Goal: Task Accomplishment & Management: Use online tool/utility

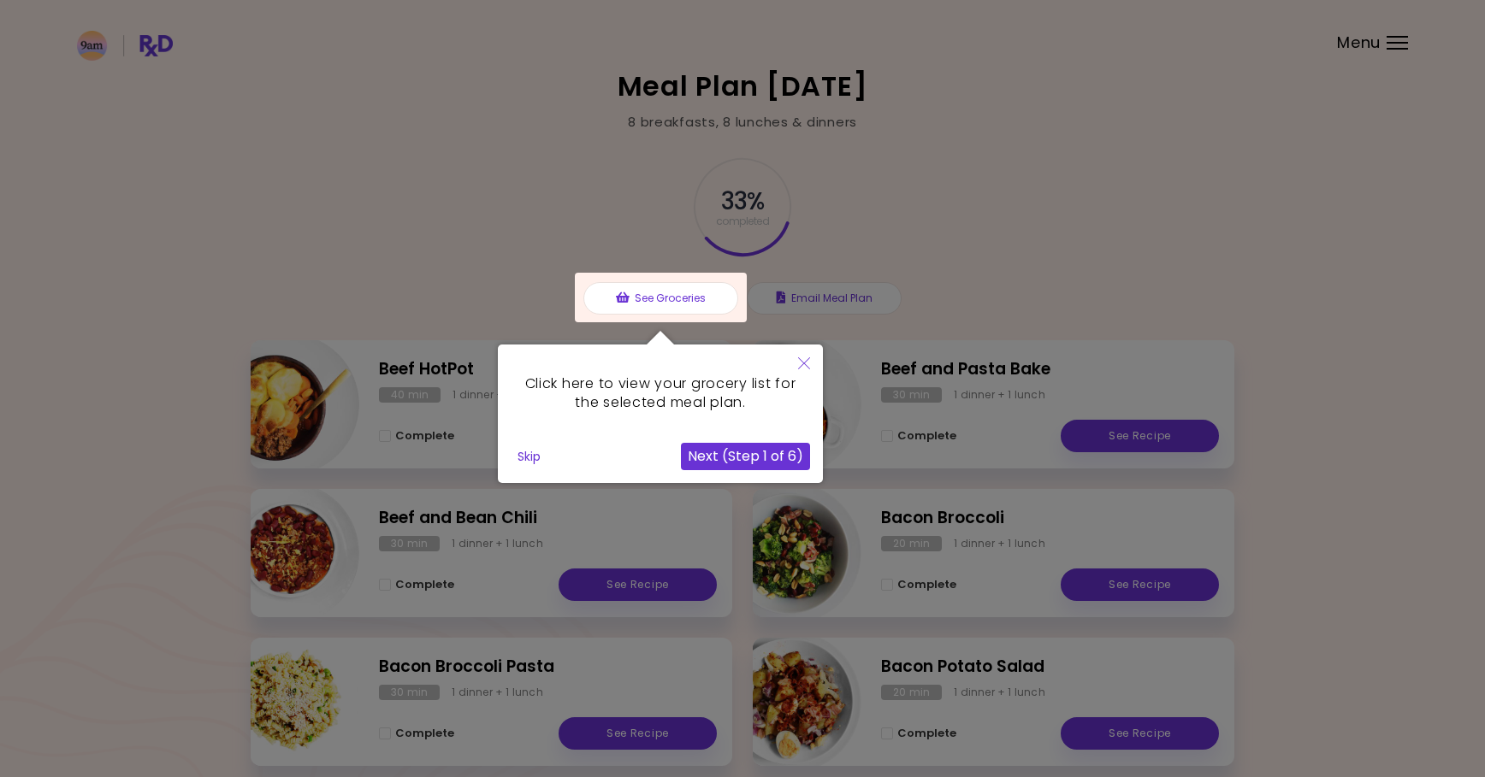
click at [538, 458] on button "Skip" at bounding box center [529, 457] width 37 height 26
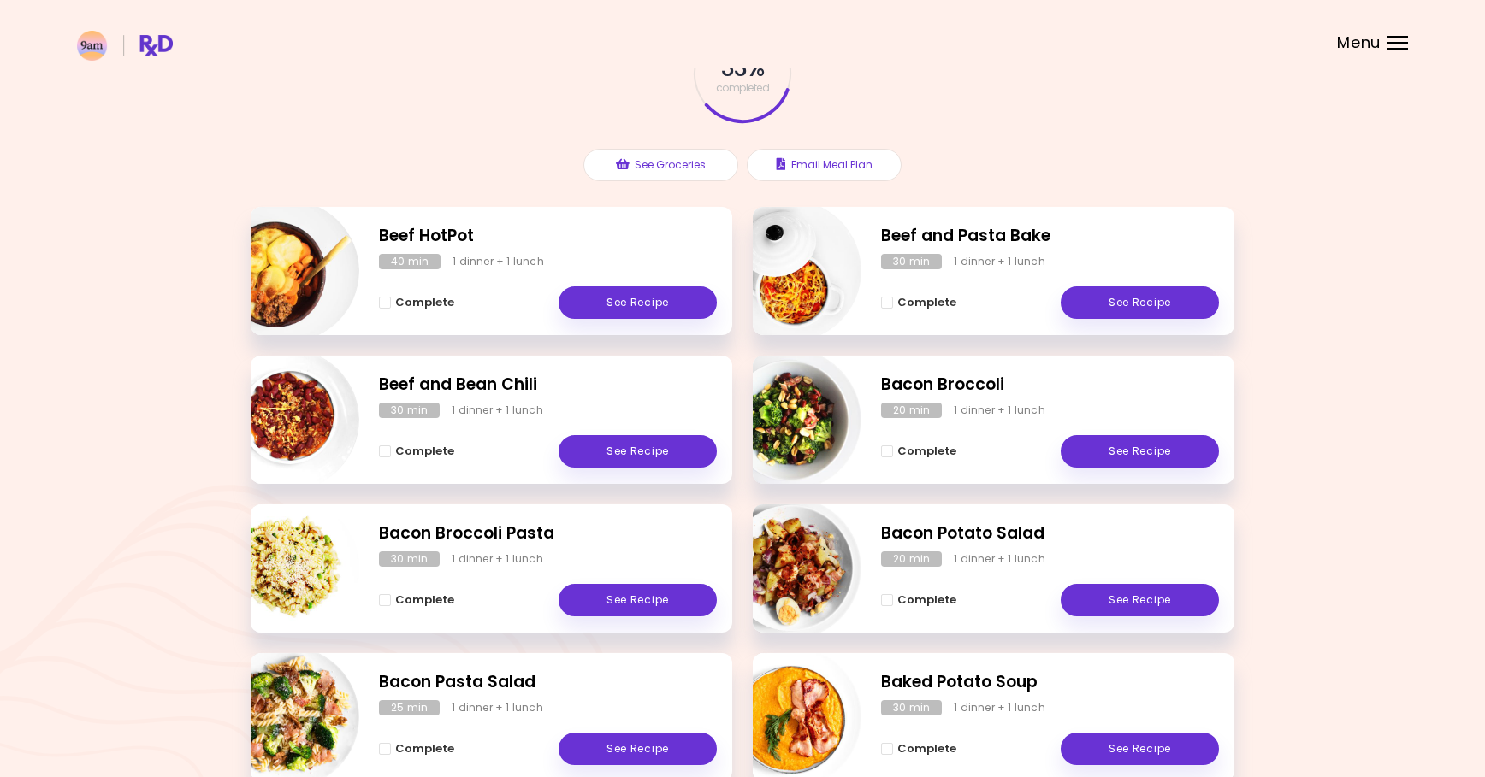
scroll to position [143, 0]
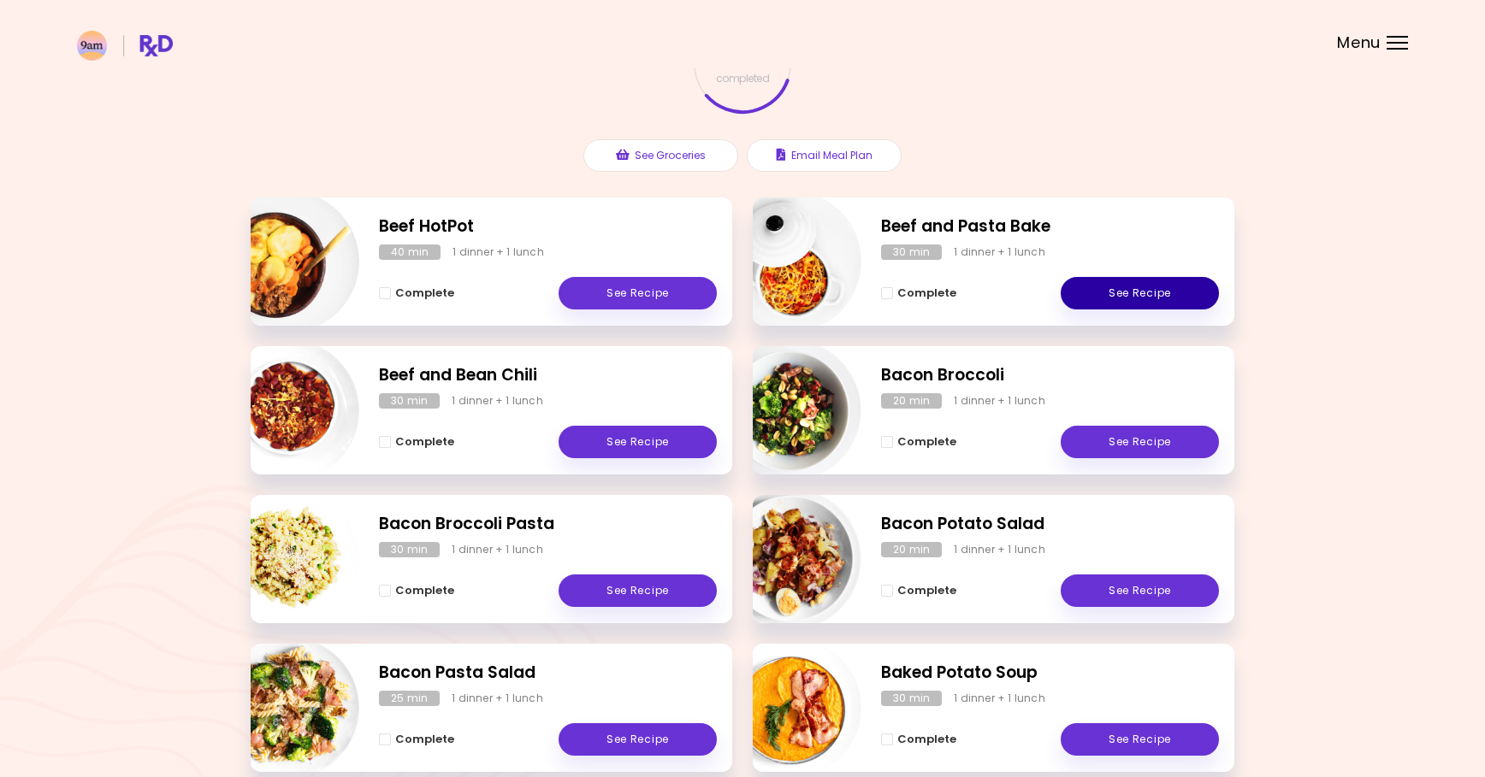
click at [1156, 292] on link "See Recipe" at bounding box center [1139, 293] width 158 height 32
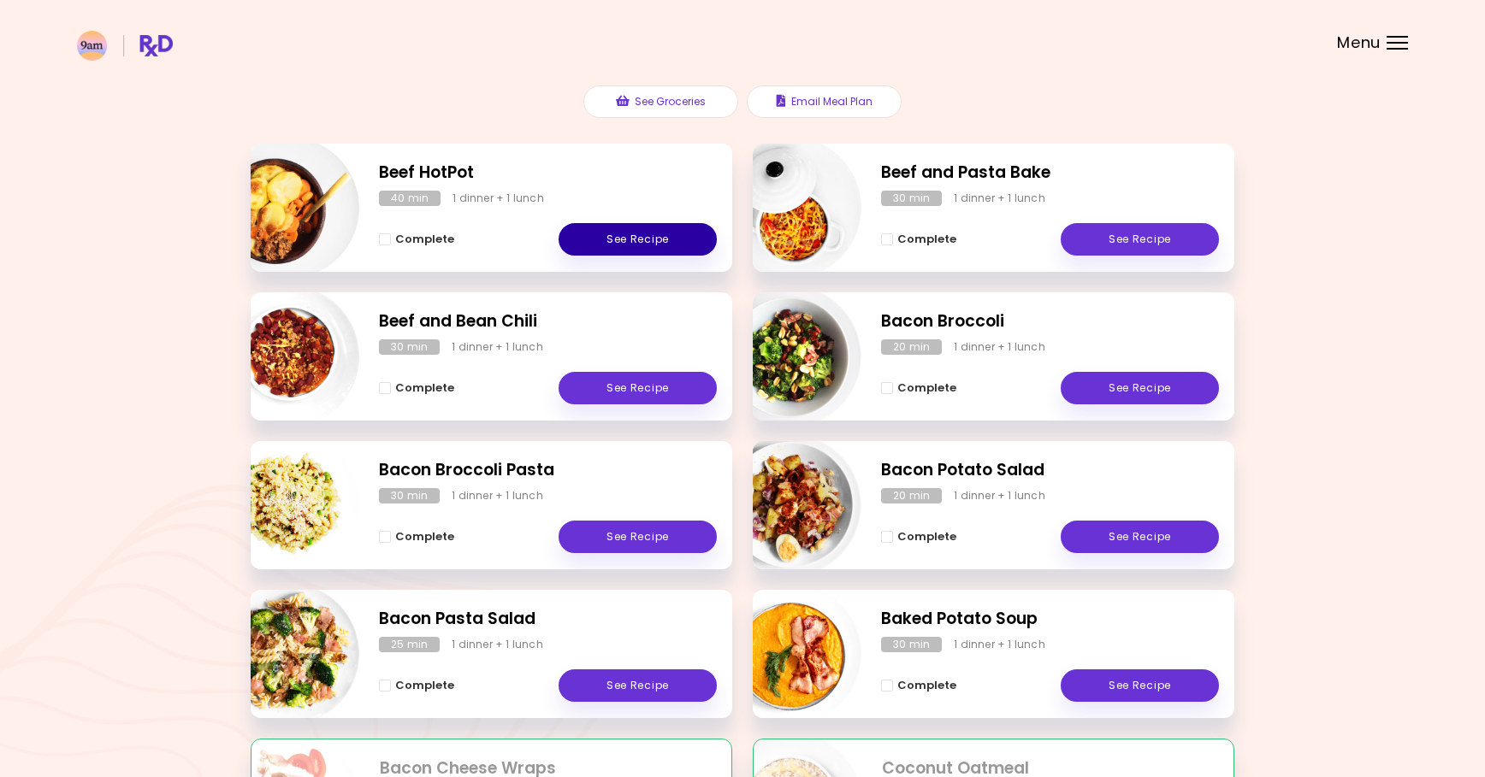
click at [625, 248] on link "See Recipe" at bounding box center [637, 239] width 158 height 32
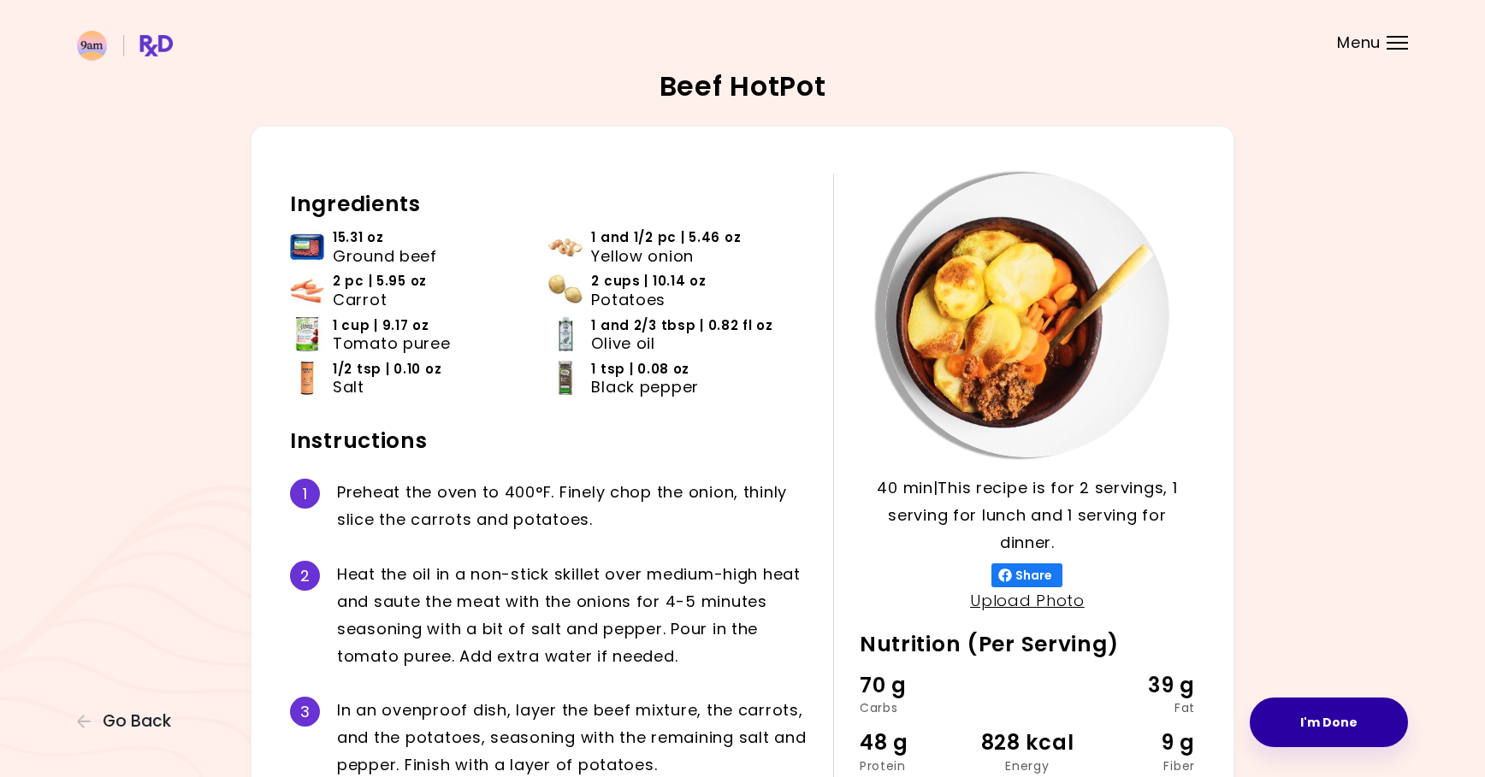
click at [1350, 714] on button "I'm Done" at bounding box center [1328, 723] width 158 height 50
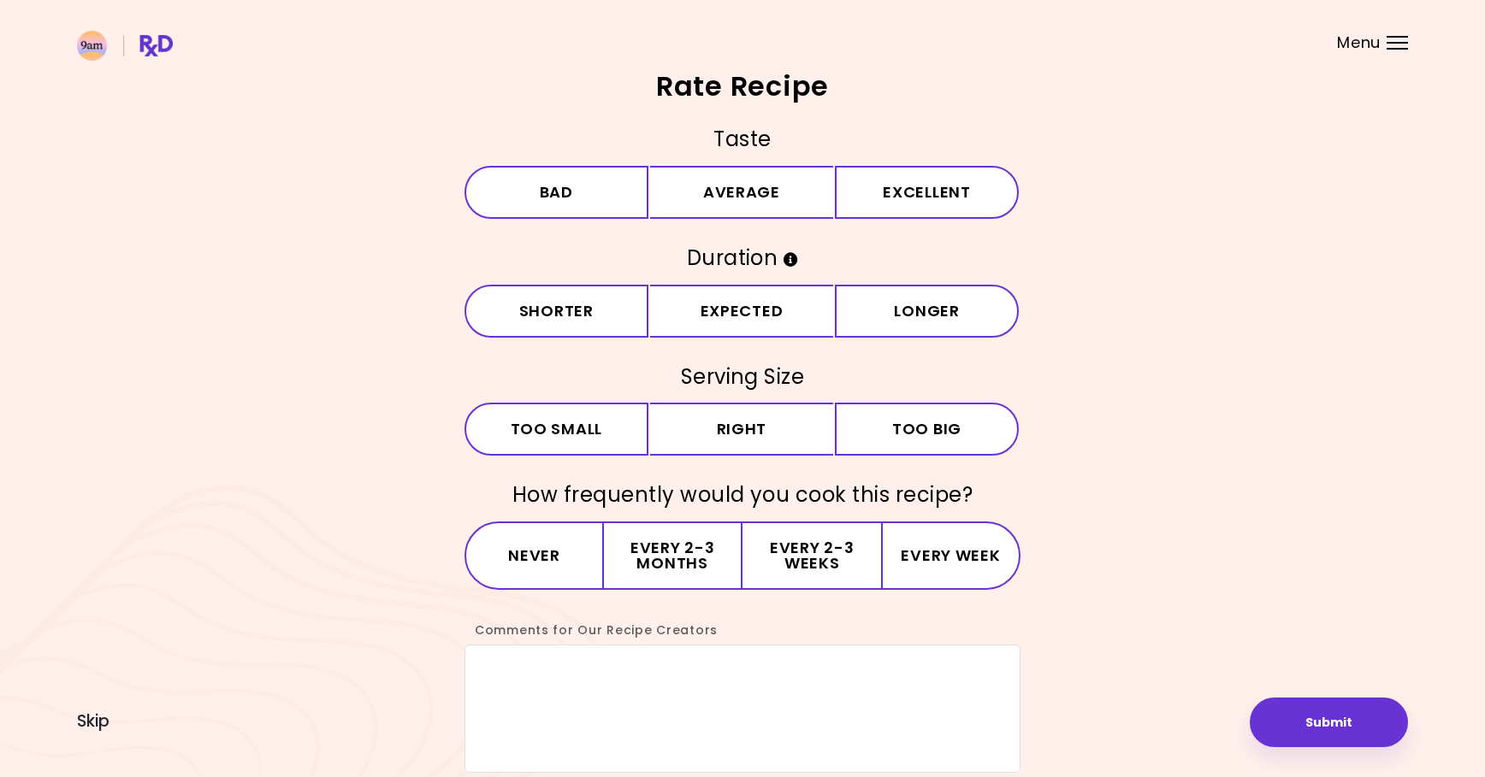
click at [1355, 39] on span "Menu" at bounding box center [1359, 42] width 44 height 15
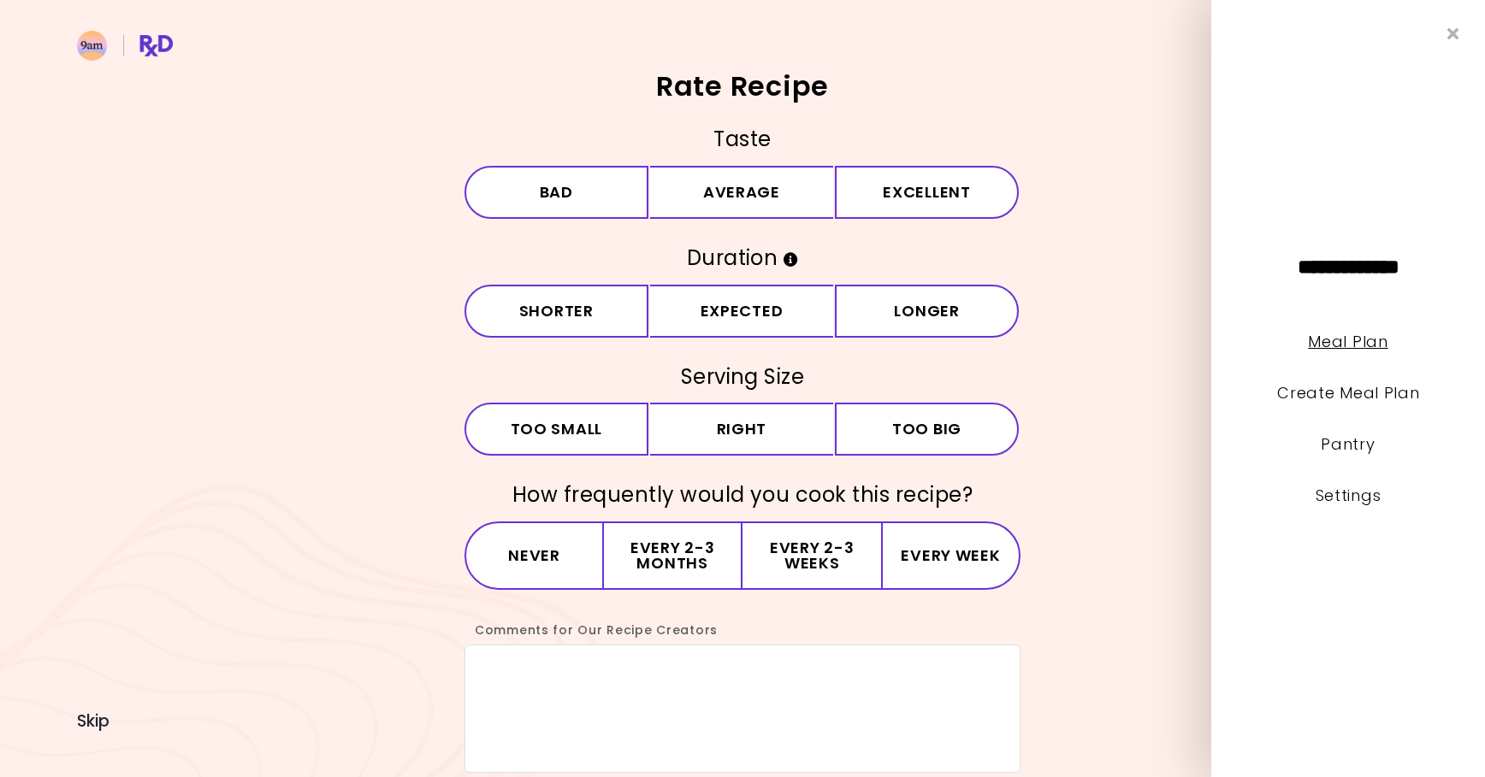
click at [1326, 340] on link "Meal Plan" at bounding box center [1348, 341] width 80 height 21
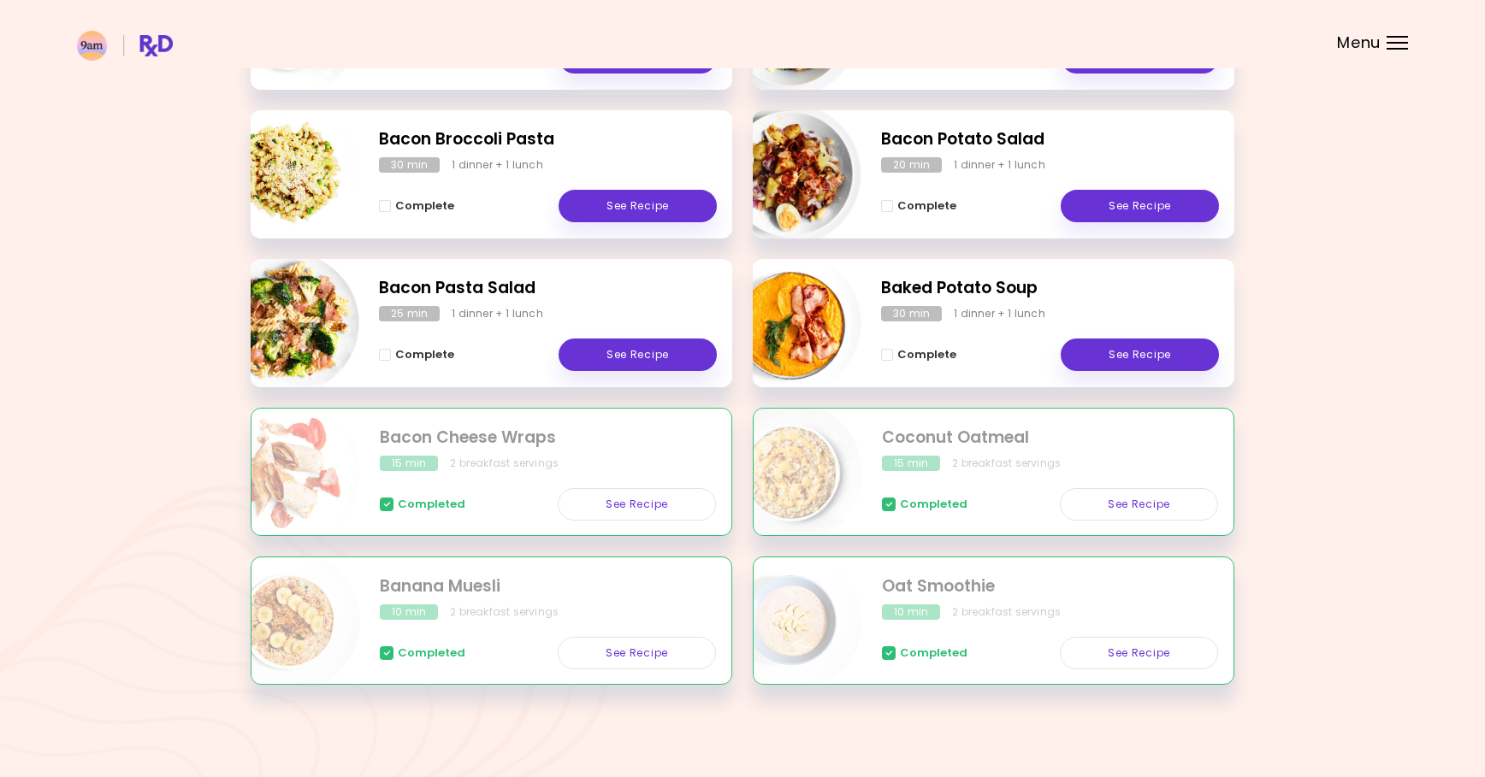
scroll to position [386, 0]
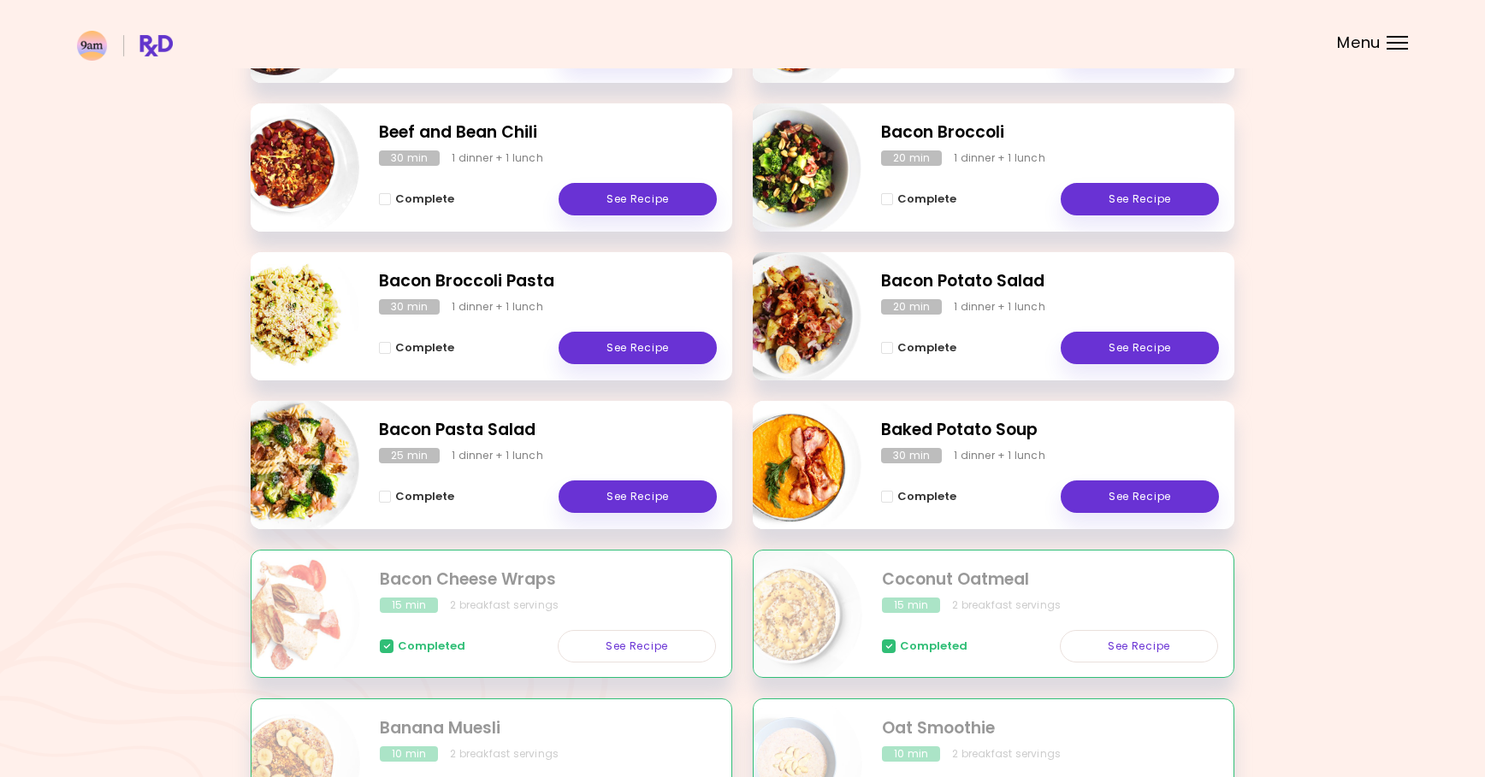
click at [1379, 44] on span "Menu" at bounding box center [1359, 42] width 44 height 15
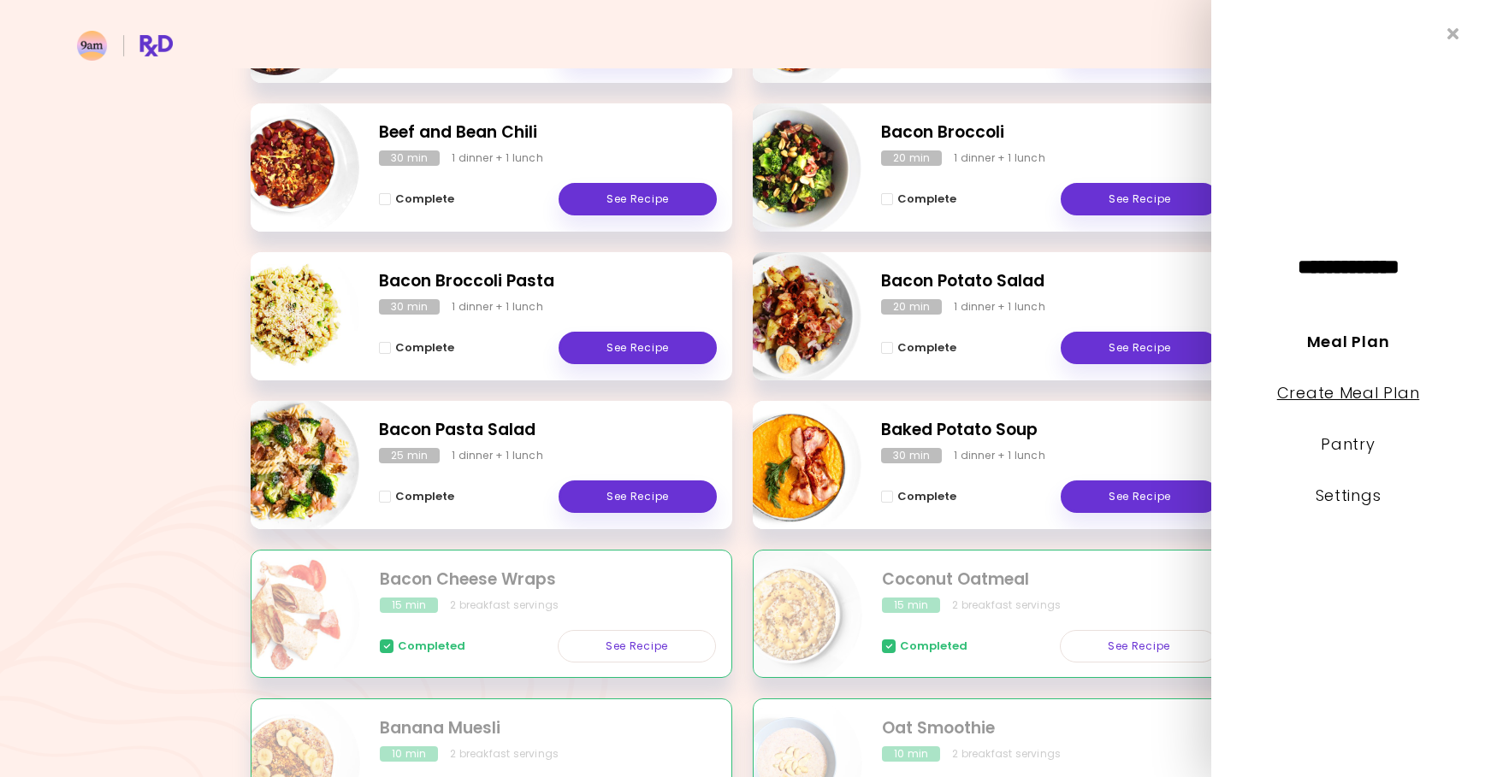
click at [1317, 385] on link "Create Meal Plan" at bounding box center [1348, 392] width 143 height 21
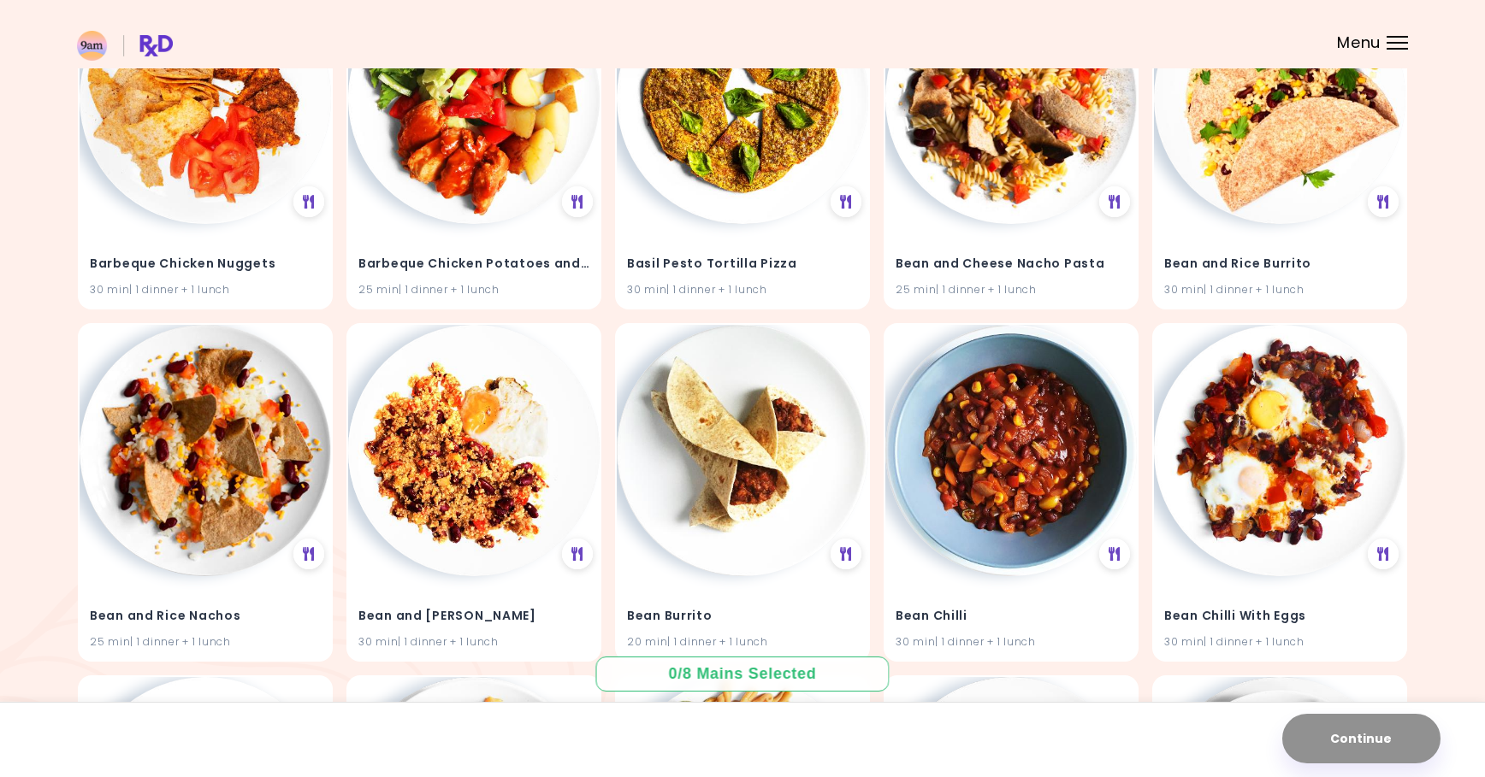
scroll to position [982, 0]
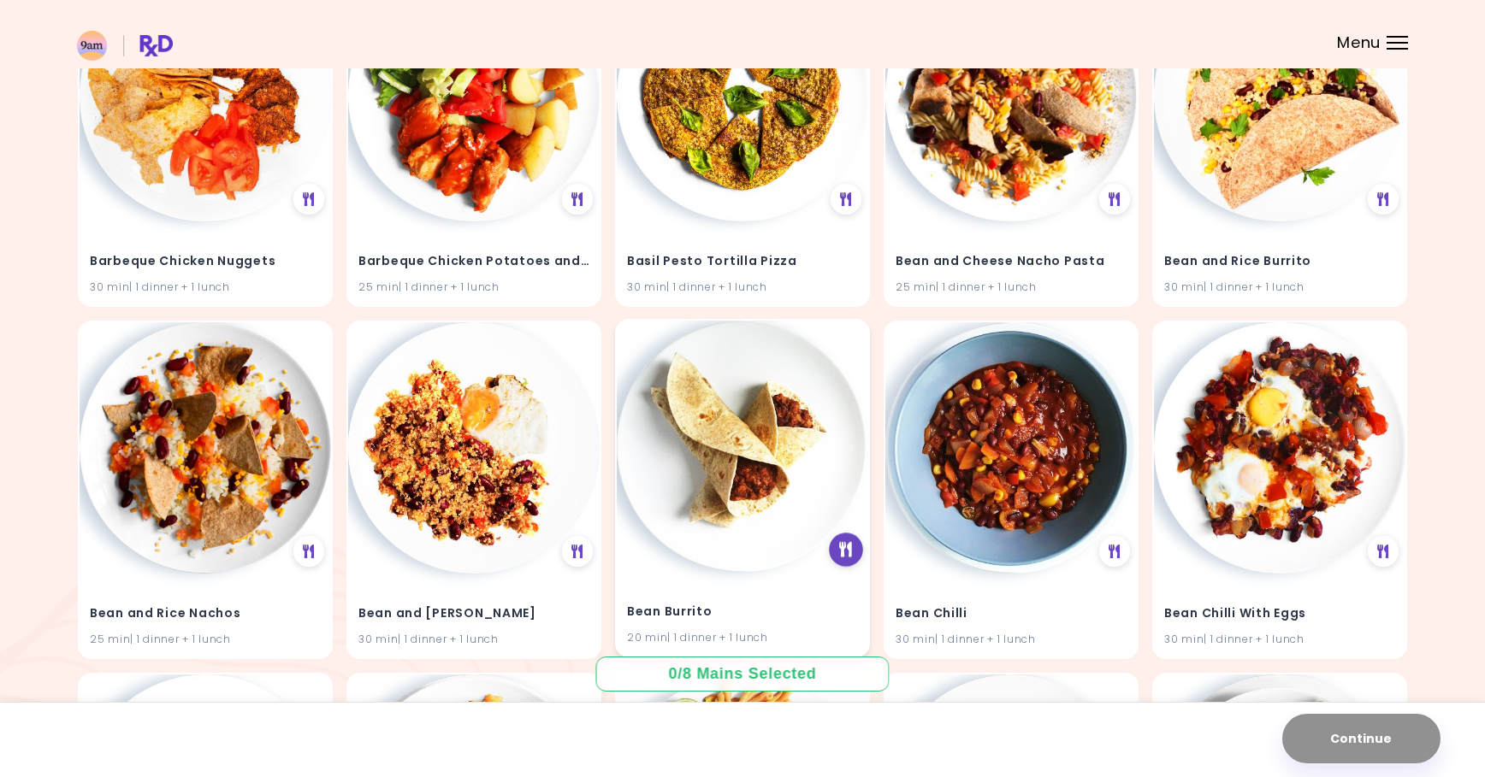
click at [843, 551] on icon at bounding box center [846, 550] width 13 height 15
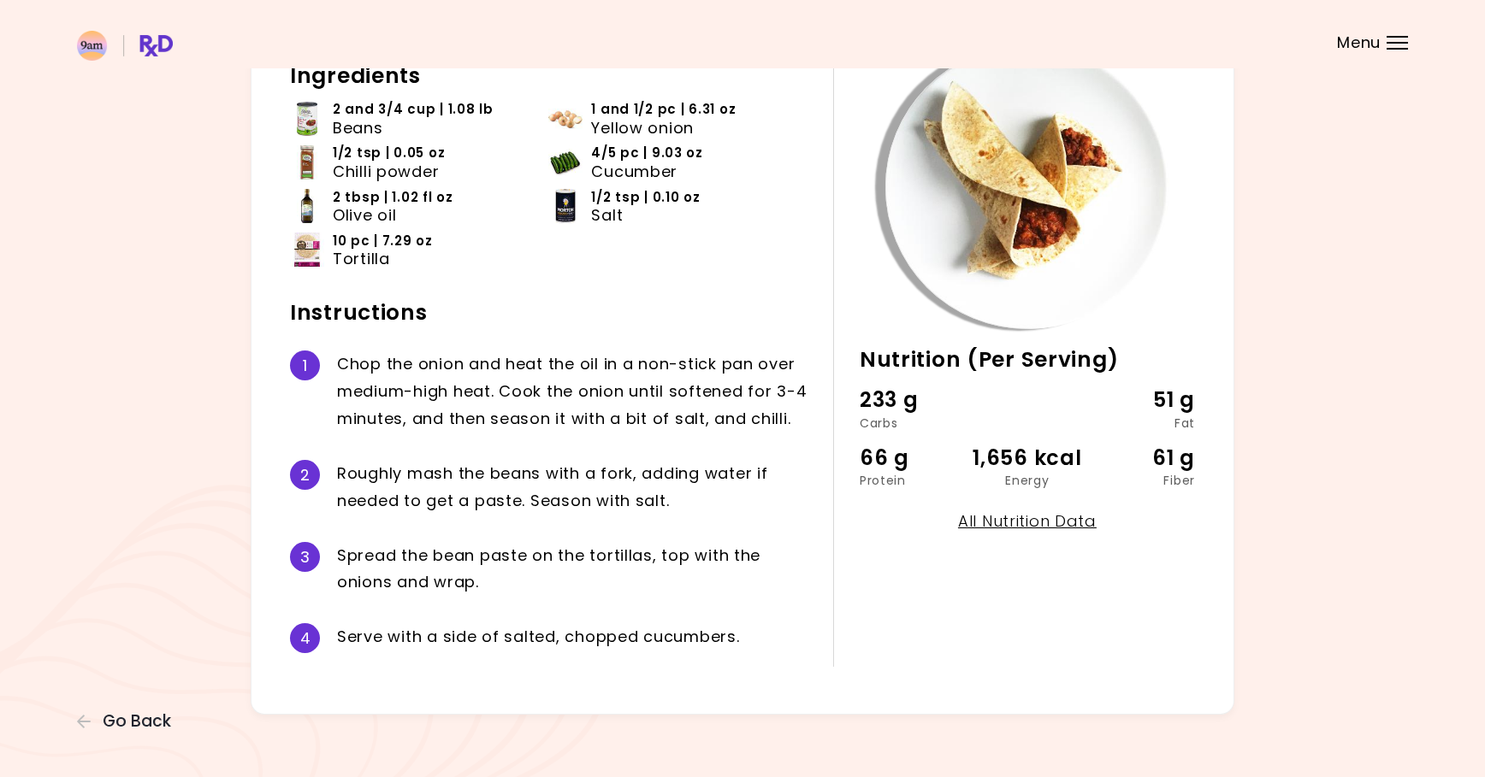
scroll to position [127, 0]
click at [119, 718] on span "Go Back" at bounding box center [137, 721] width 68 height 19
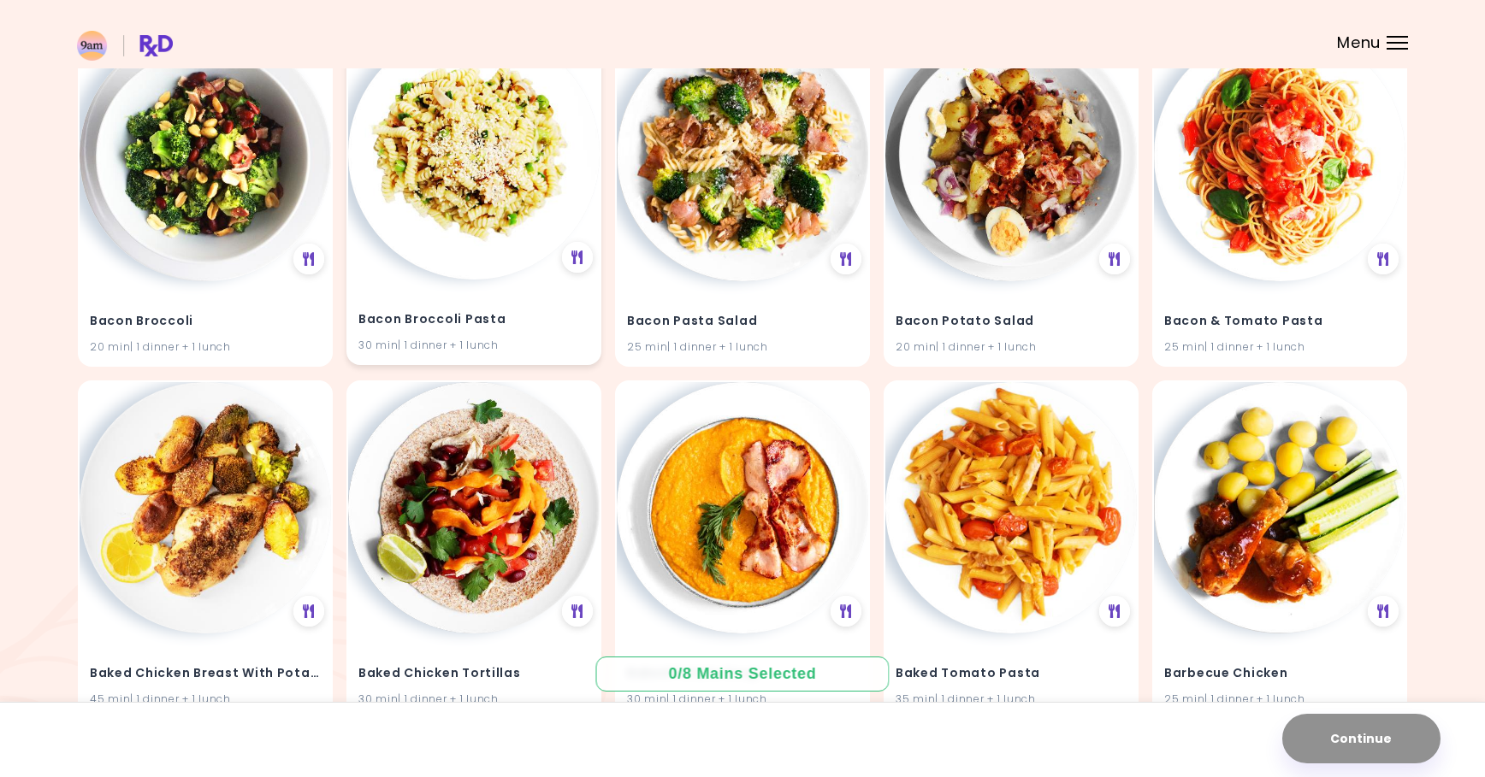
scroll to position [221, 0]
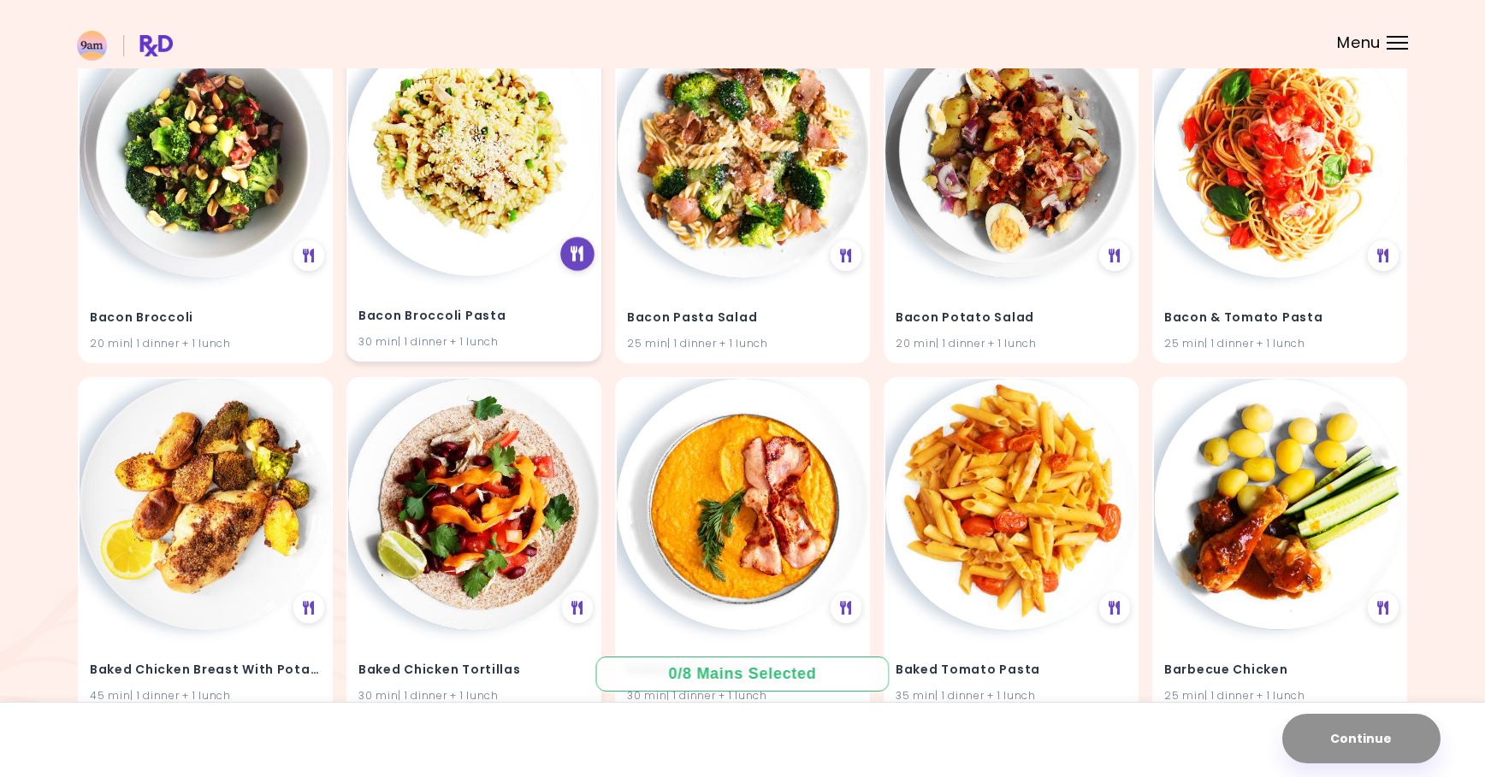
click at [580, 250] on icon at bounding box center [576, 253] width 13 height 15
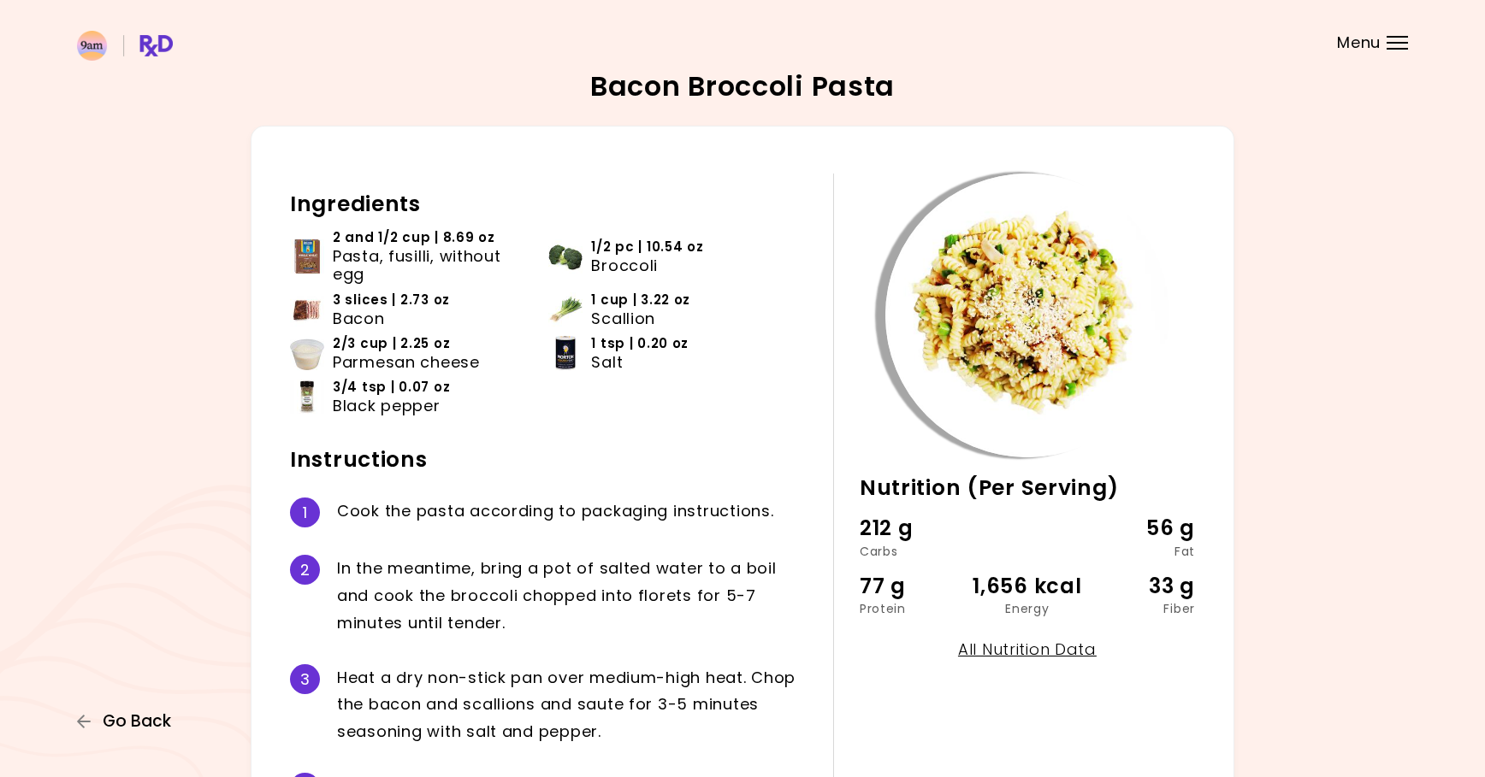
click at [145, 725] on span "Go Back" at bounding box center [137, 721] width 68 height 19
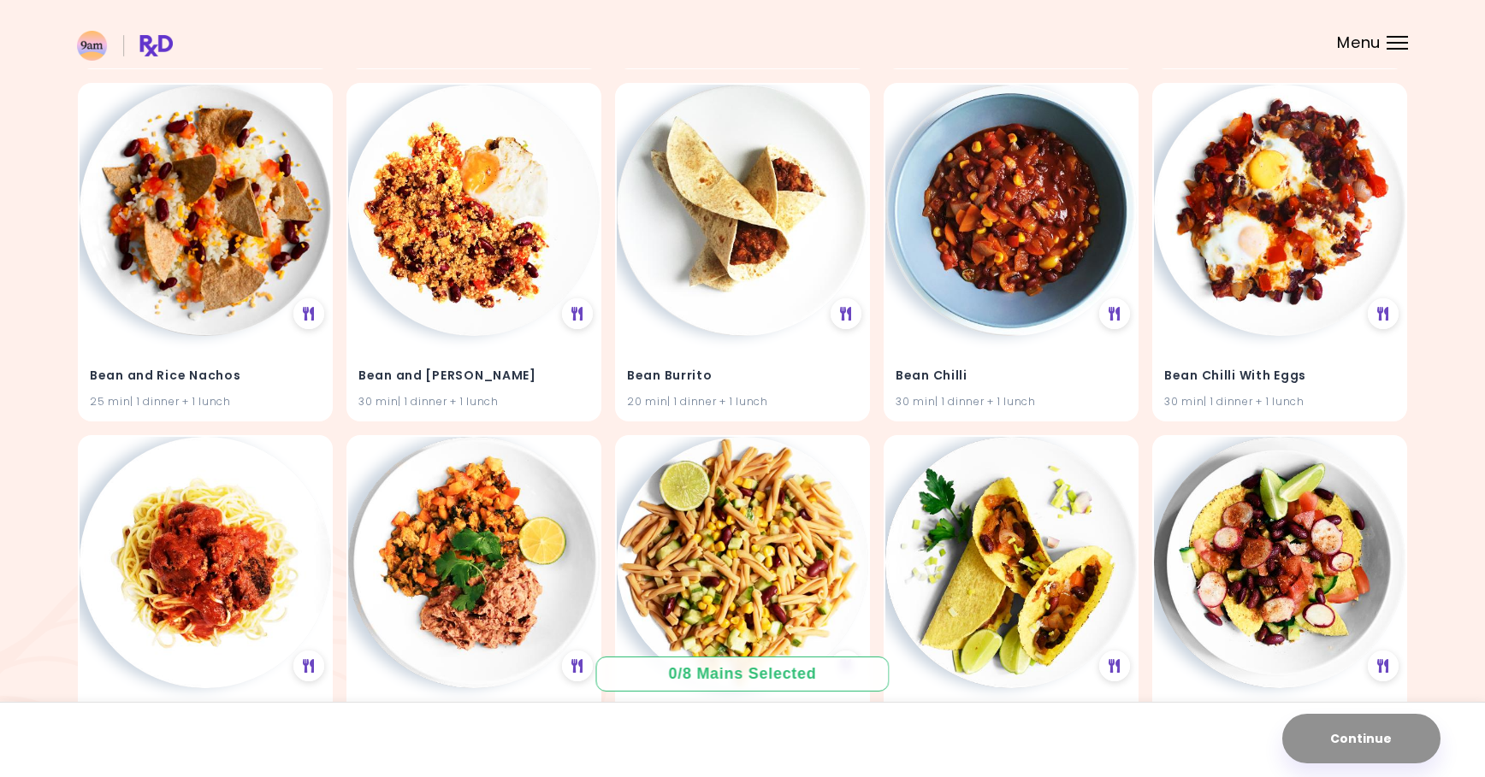
scroll to position [1226, 0]
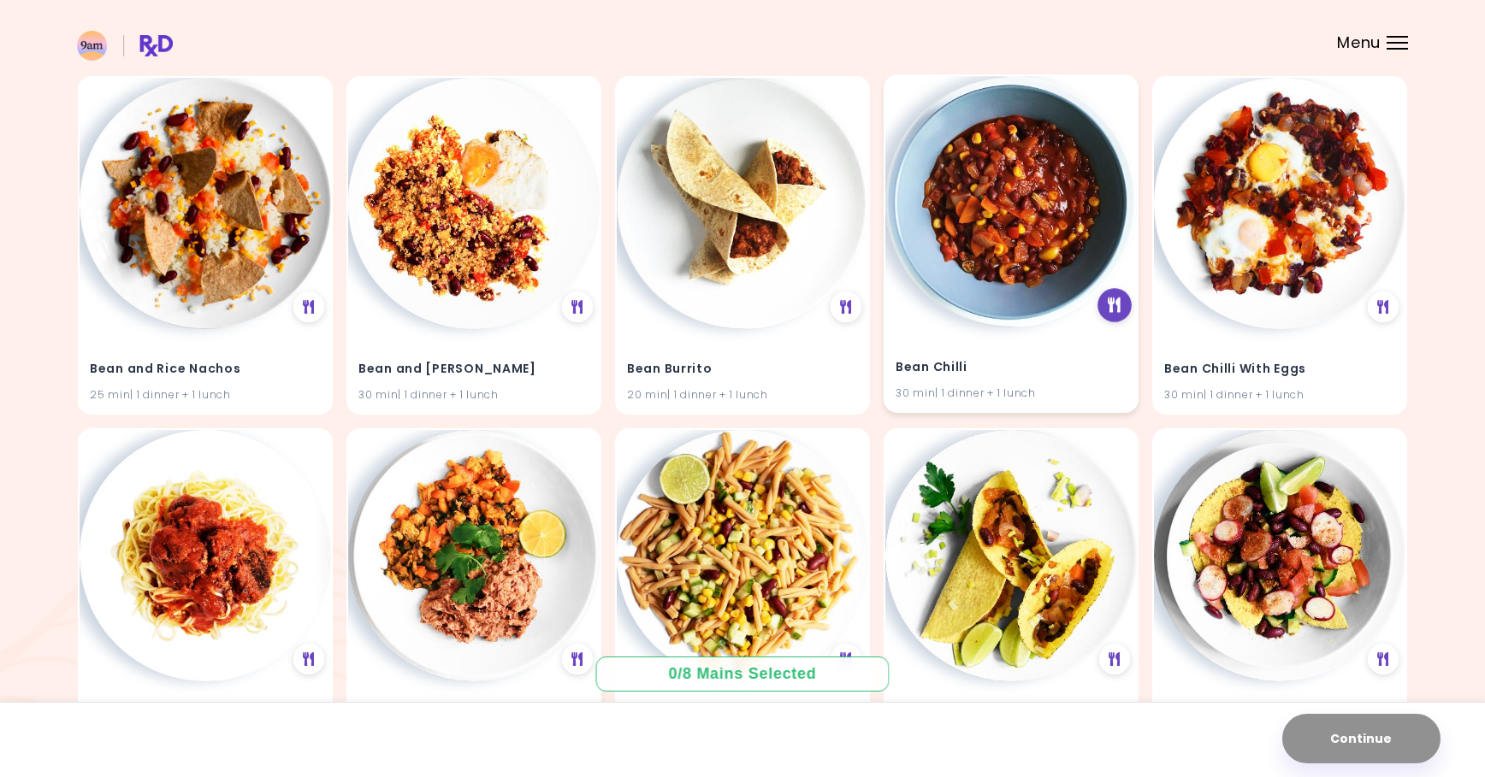
click at [1111, 304] on icon at bounding box center [1114, 305] width 13 height 15
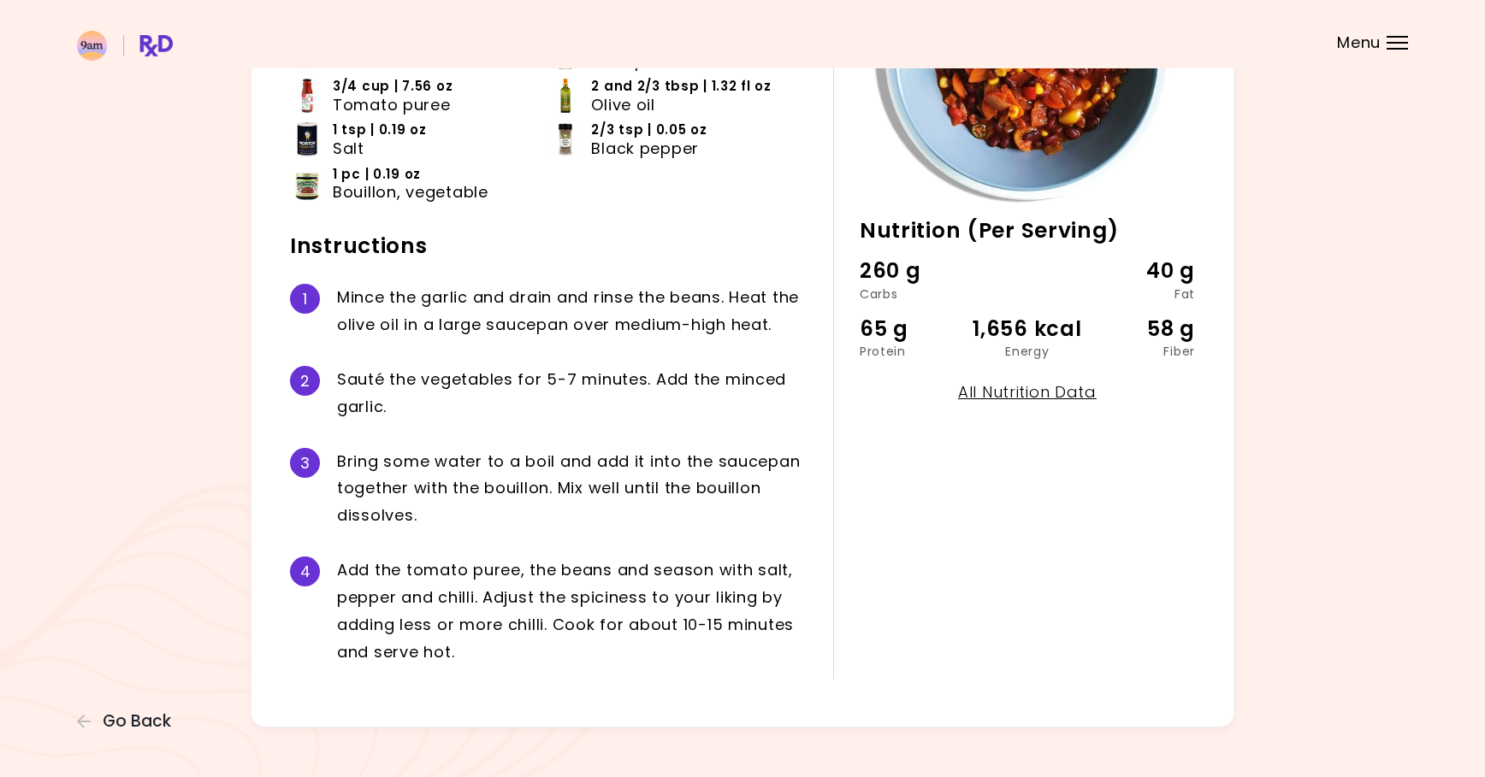
scroll to position [258, 0]
click at [146, 721] on span "Go Back" at bounding box center [137, 721] width 68 height 19
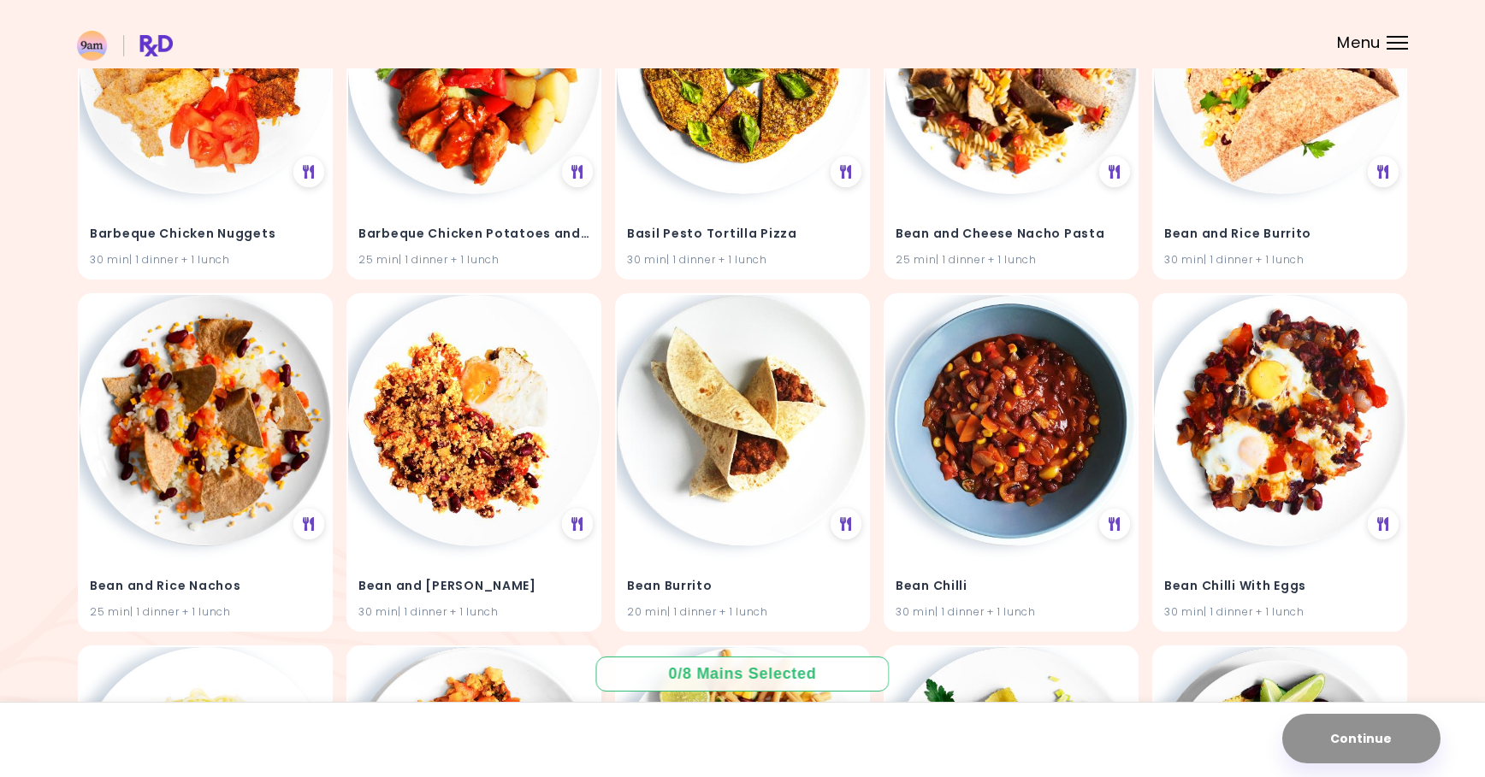
scroll to position [1013, 0]
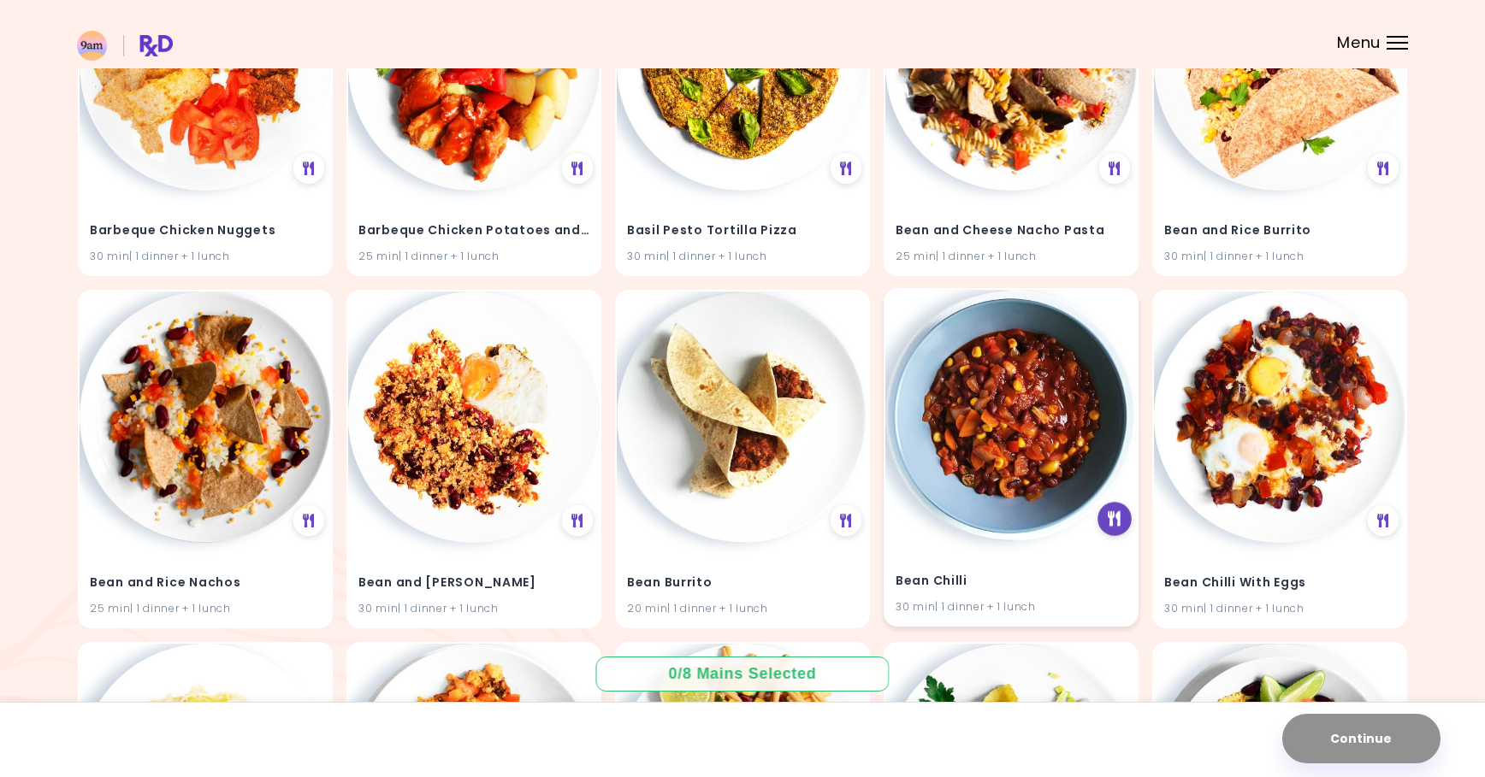
click at [1113, 512] on icon at bounding box center [1114, 519] width 13 height 15
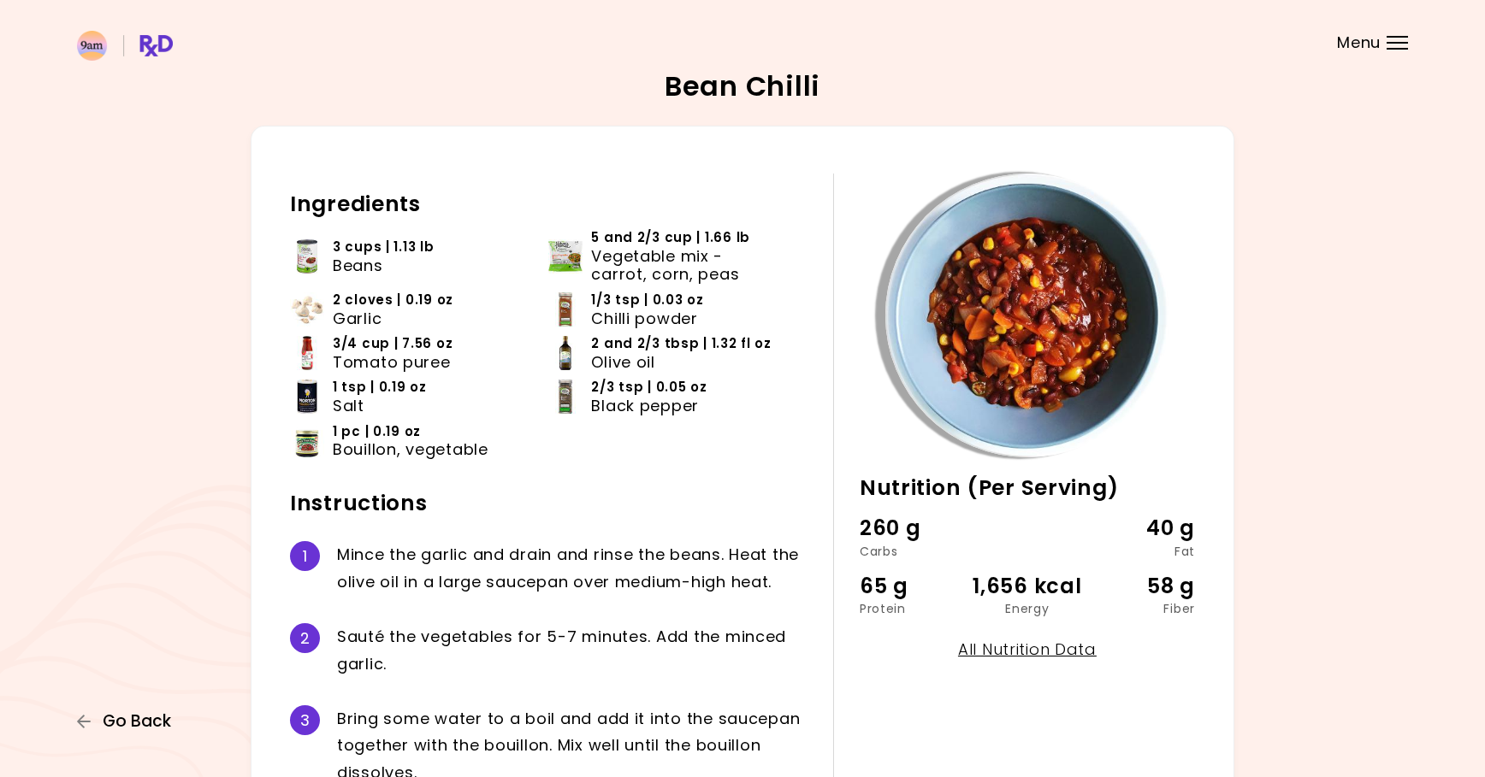
click at [154, 722] on span "Go Back" at bounding box center [137, 721] width 68 height 19
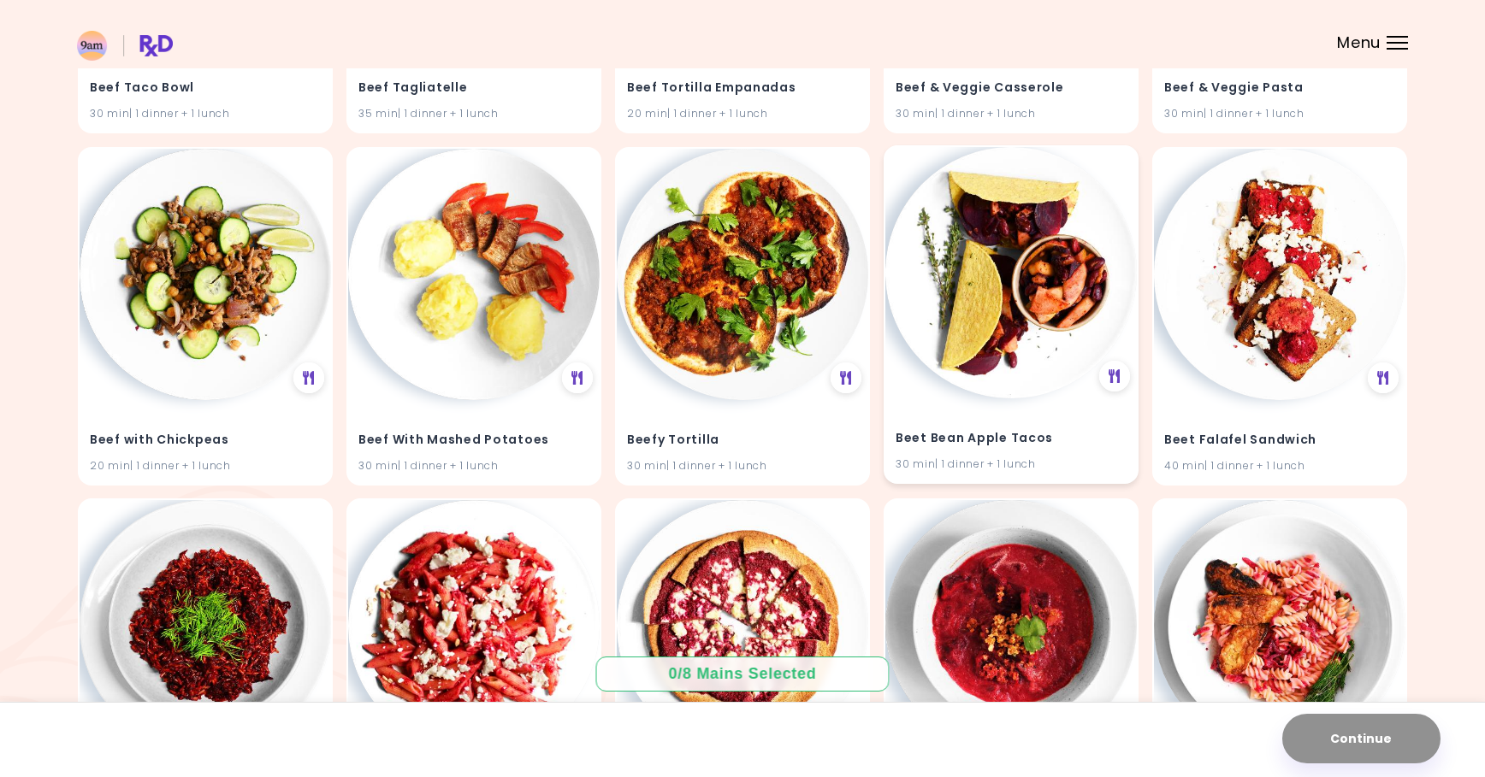
scroll to position [3276, 0]
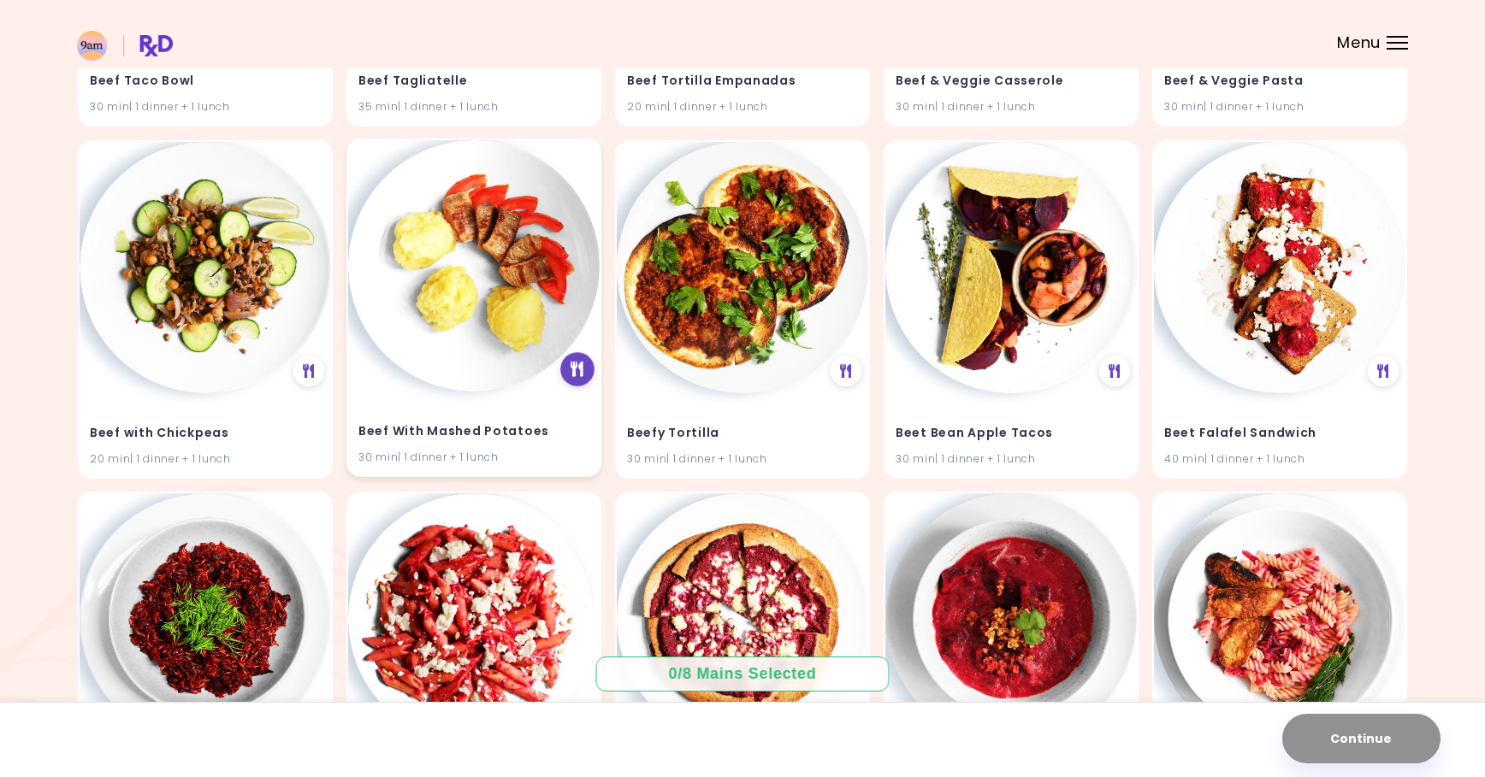
click at [583, 363] on icon at bounding box center [576, 369] width 13 height 15
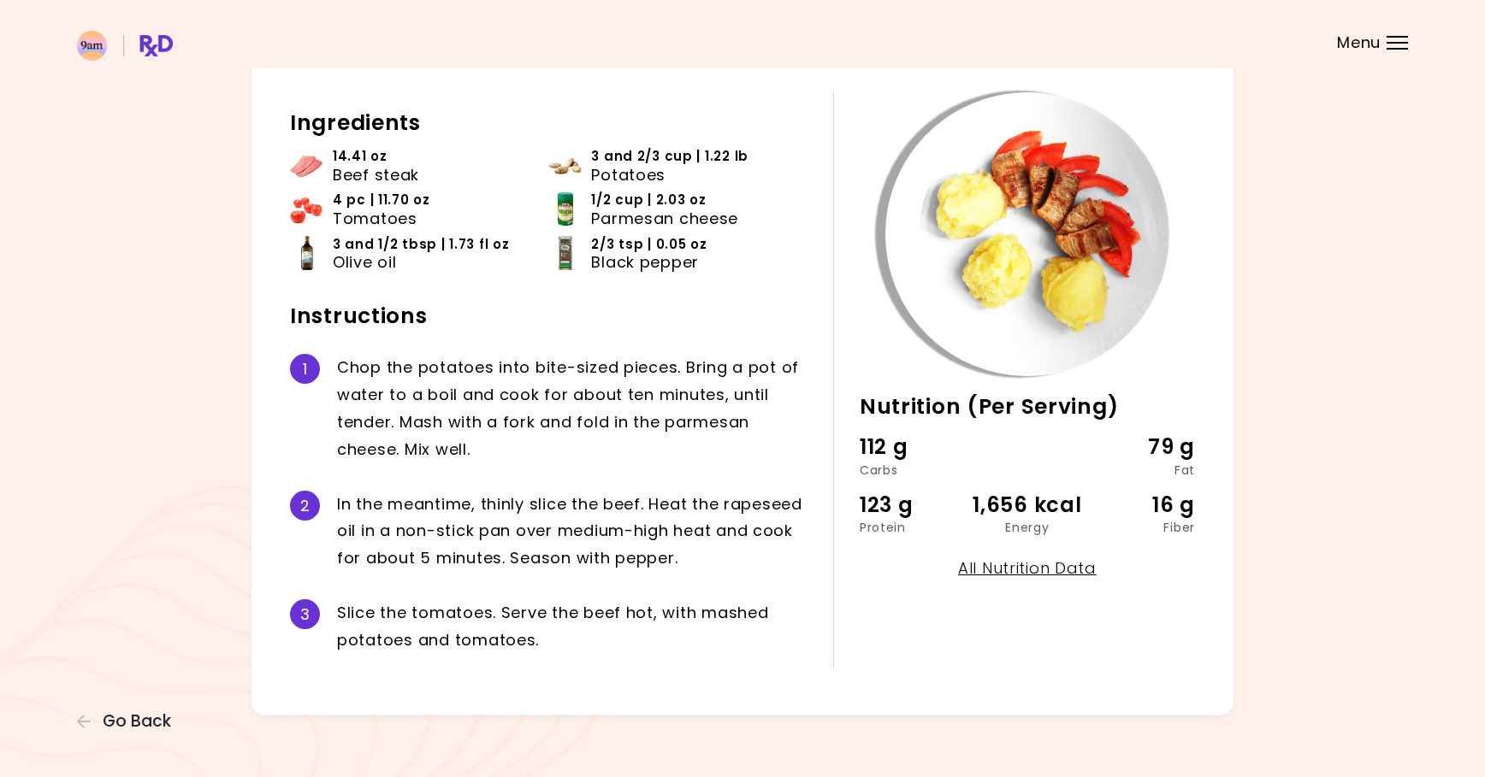
scroll to position [80, 0]
click at [126, 728] on span "Go Back" at bounding box center [137, 721] width 68 height 19
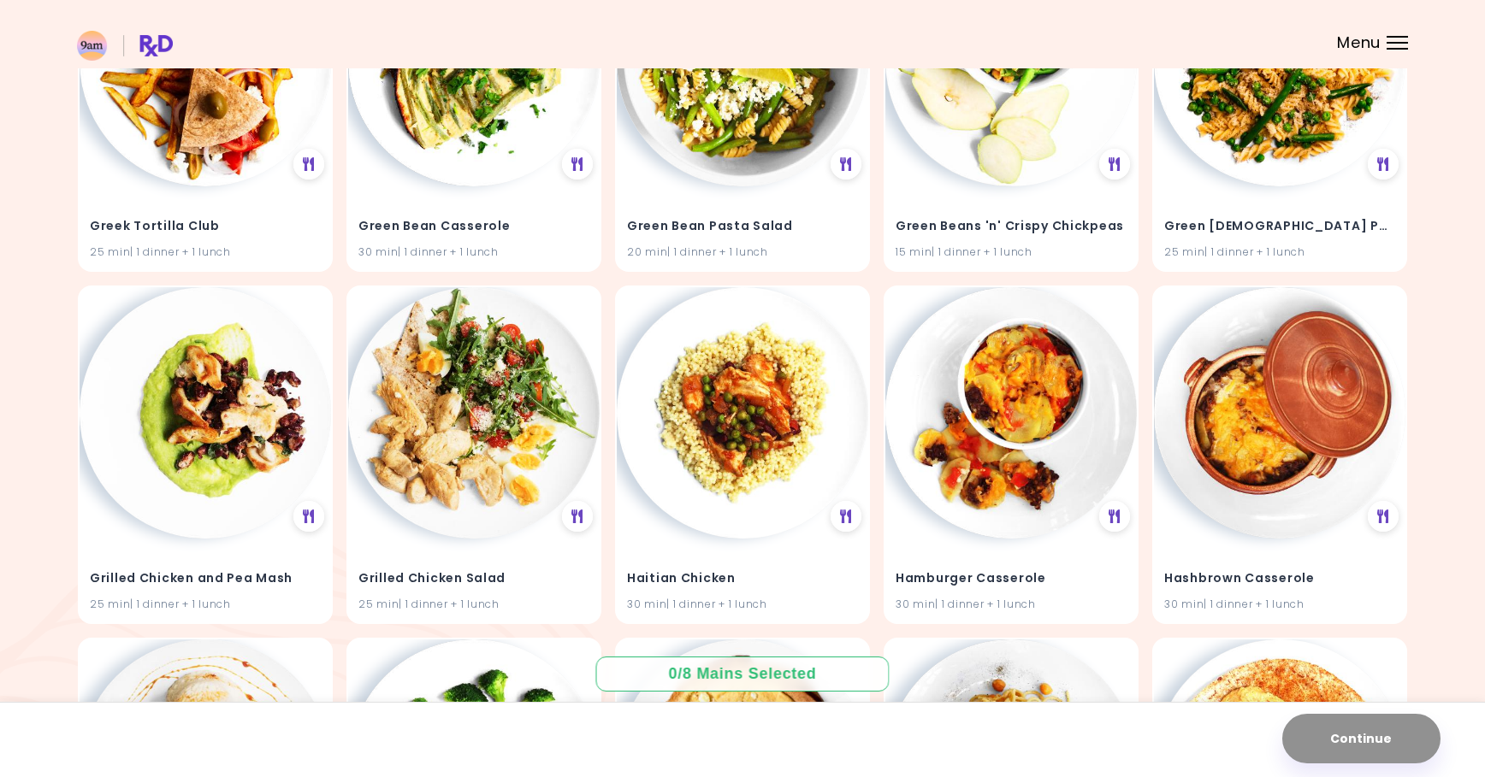
scroll to position [12288, 0]
click at [1386, 508] on icon at bounding box center [1383, 515] width 13 height 15
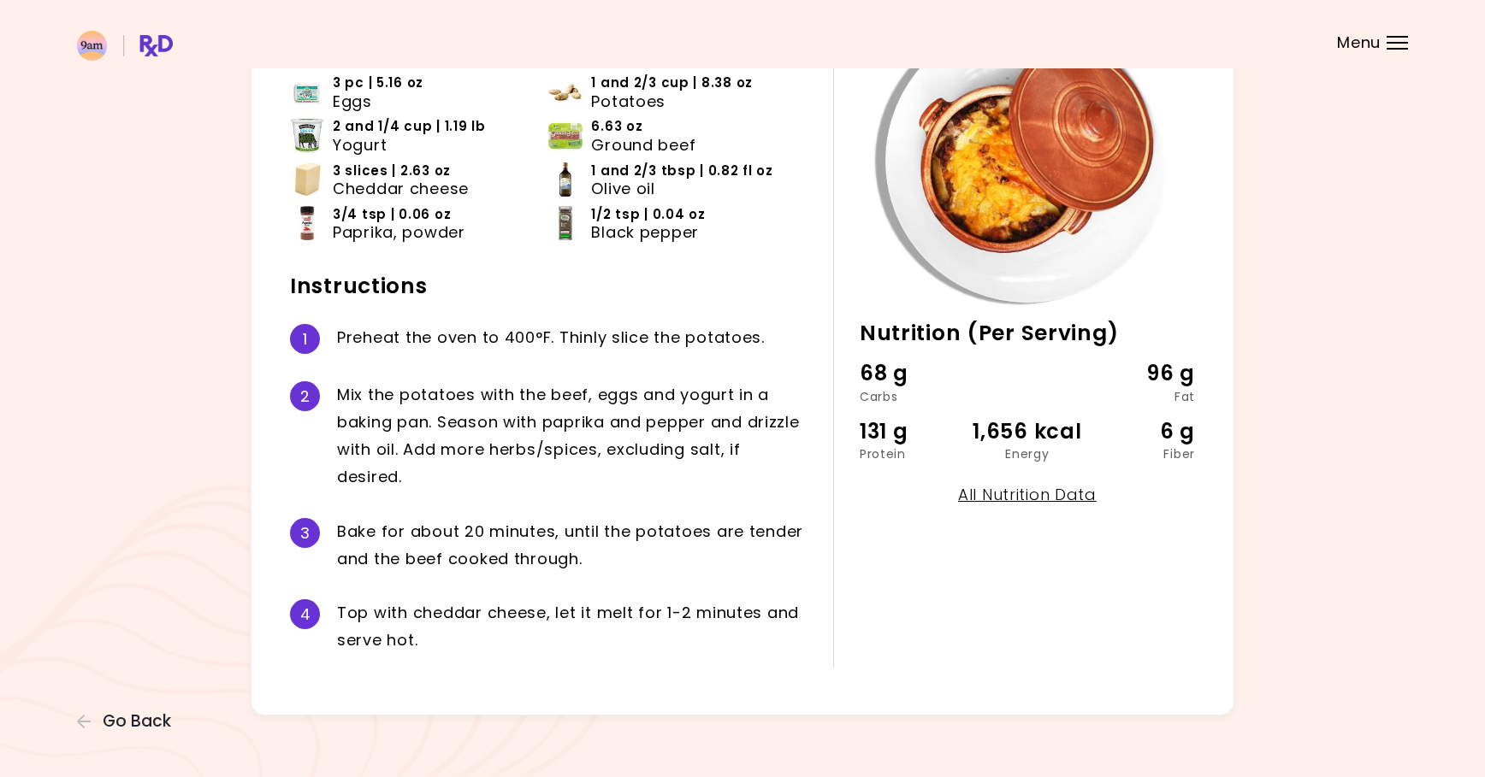
scroll to position [154, 0]
click at [1029, 491] on link "All Nutrition Data" at bounding box center [1027, 495] width 139 height 21
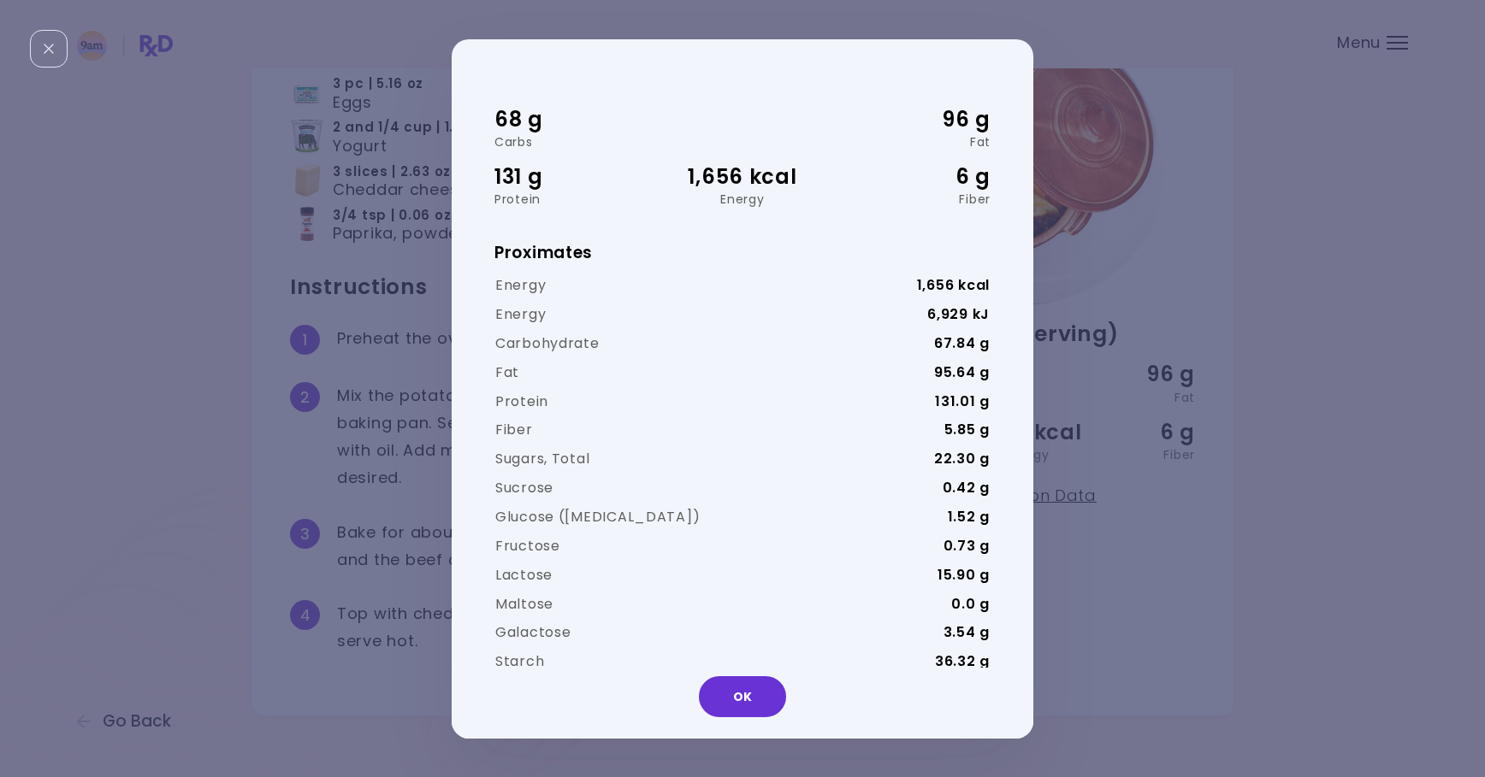
scroll to position [0, 0]
click at [742, 700] on button "OK" at bounding box center [742, 696] width 87 height 41
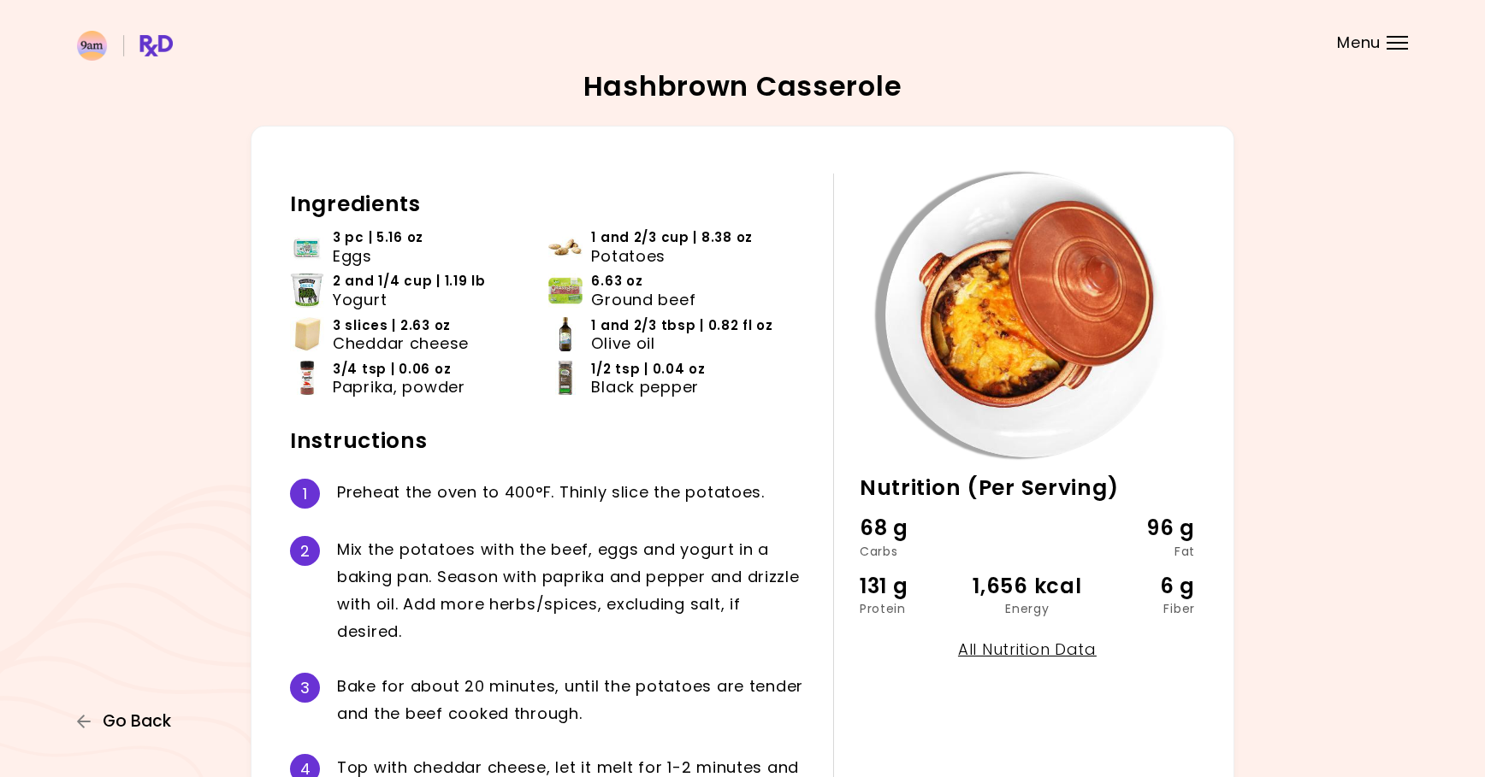
click at [157, 714] on span "Go Back" at bounding box center [137, 721] width 68 height 19
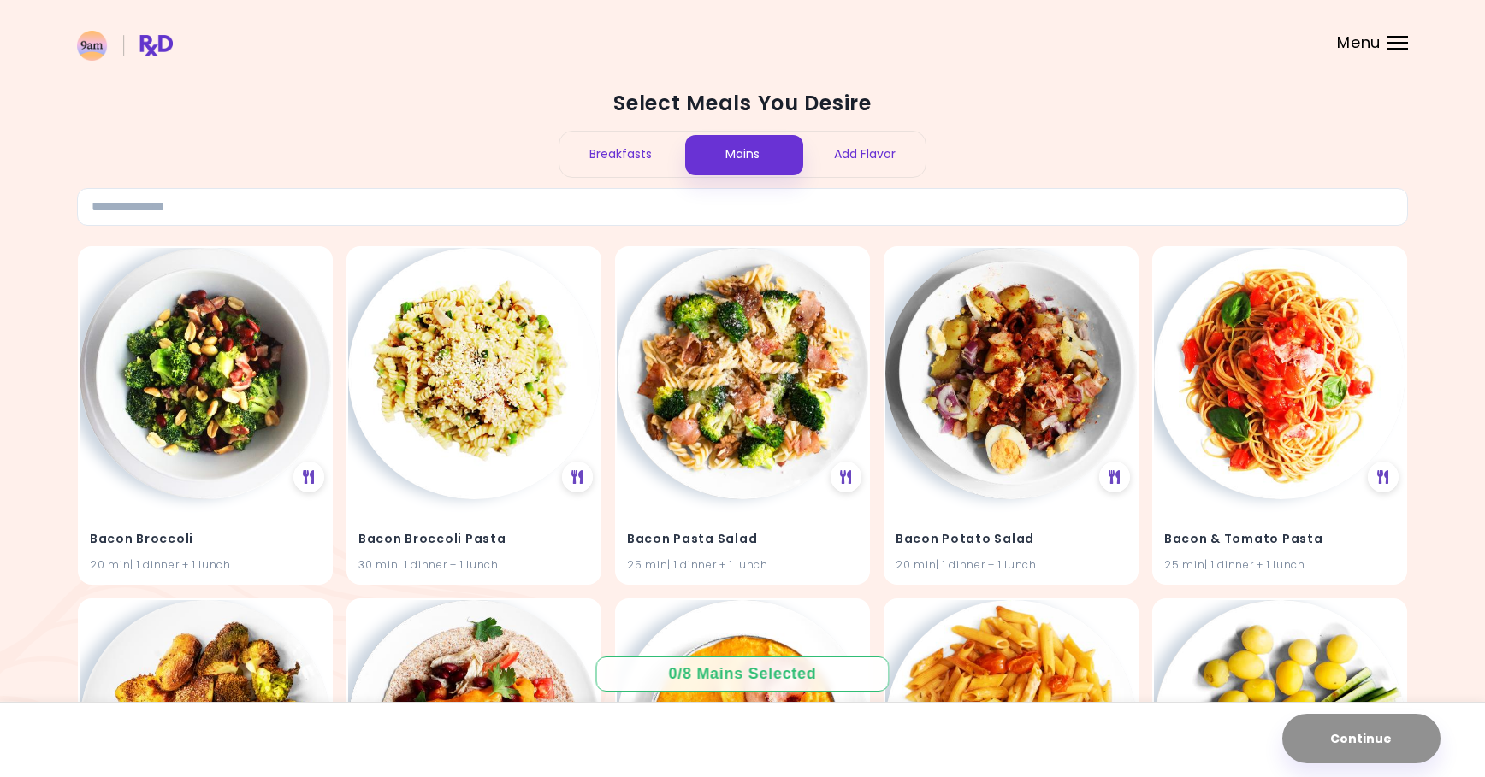
click at [857, 151] on div "Add Flavor" at bounding box center [864, 154] width 122 height 45
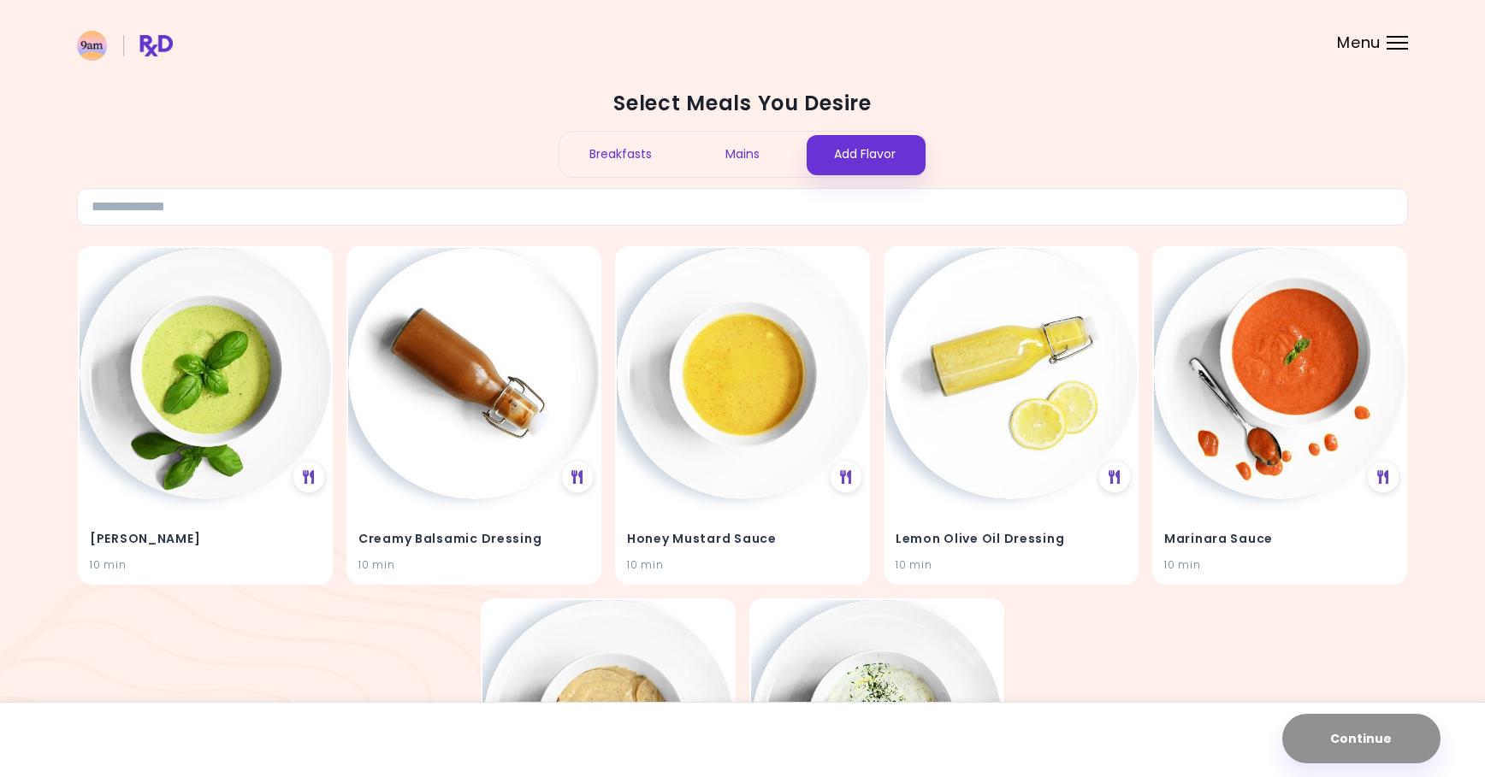
click at [735, 175] on div "Breakfasts Mains Add Flavor" at bounding box center [742, 154] width 368 height 47
click at [743, 151] on div "Mains" at bounding box center [743, 154] width 122 height 45
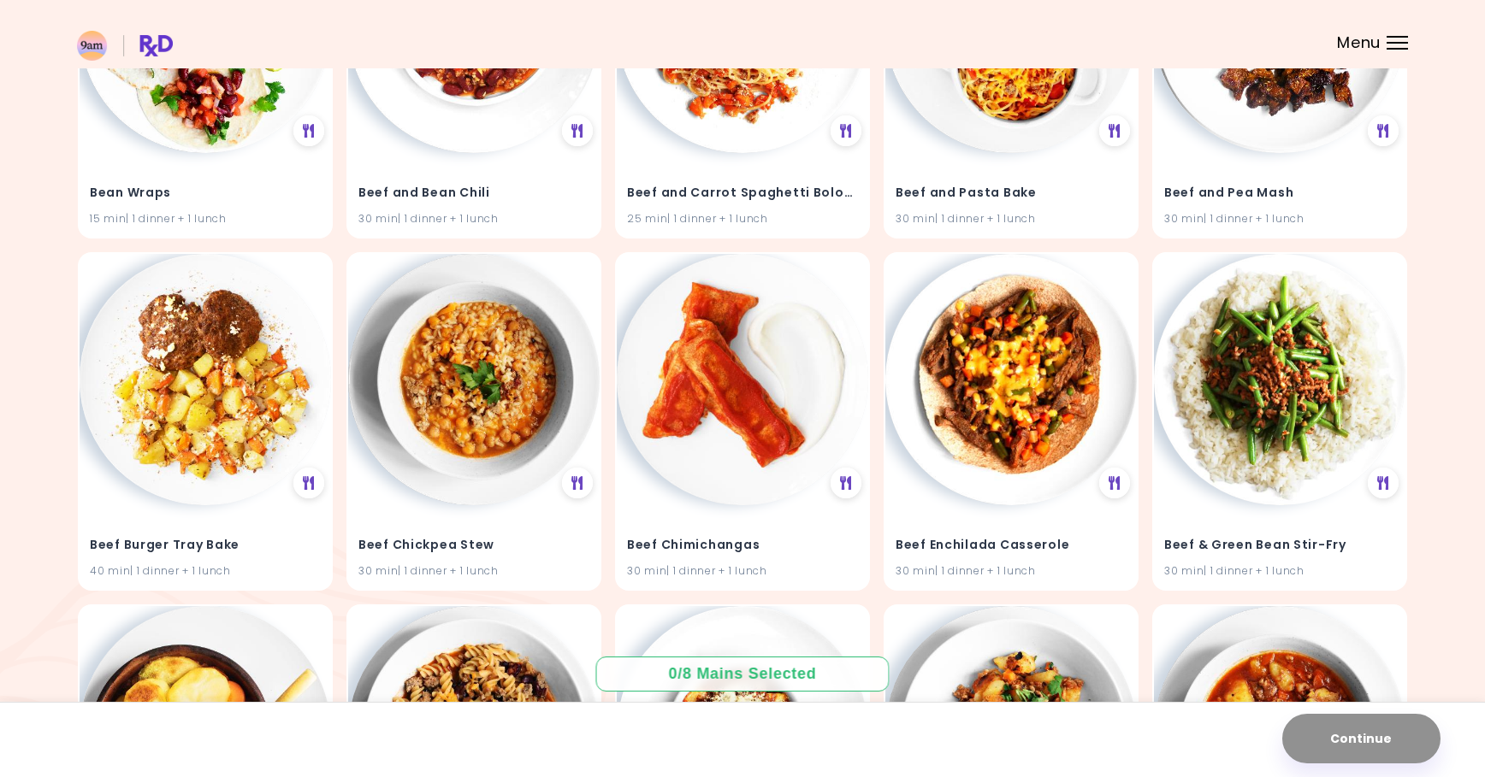
scroll to position [2137, 0]
